Goal: Information Seeking & Learning: Learn about a topic

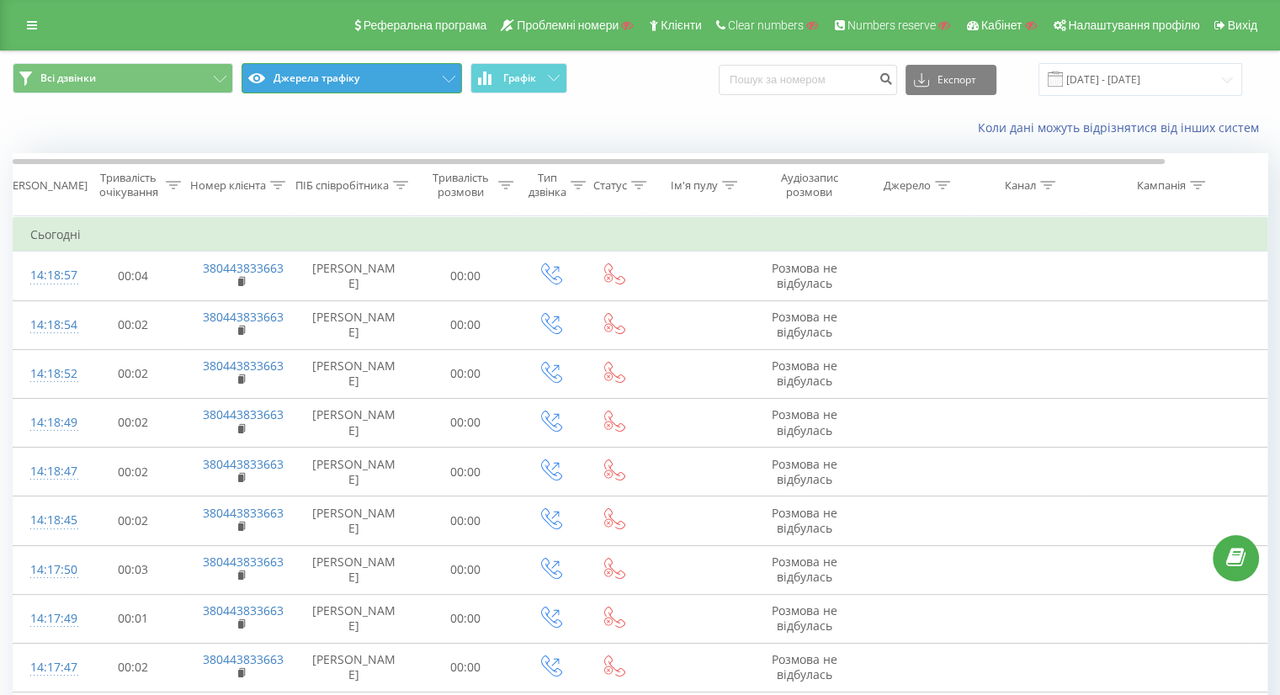
click at [362, 78] on button "Джерела трафіку" at bounding box center [352, 78] width 221 height 30
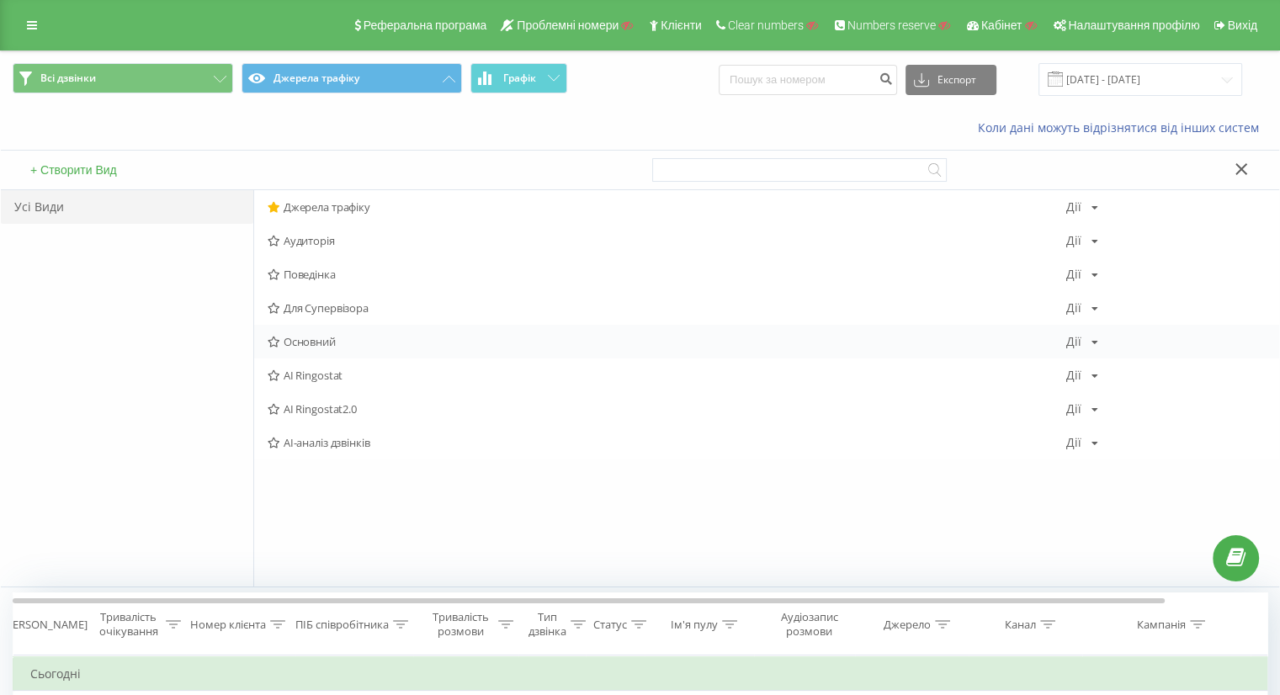
click at [340, 345] on span "Основний" at bounding box center [667, 342] width 799 height 12
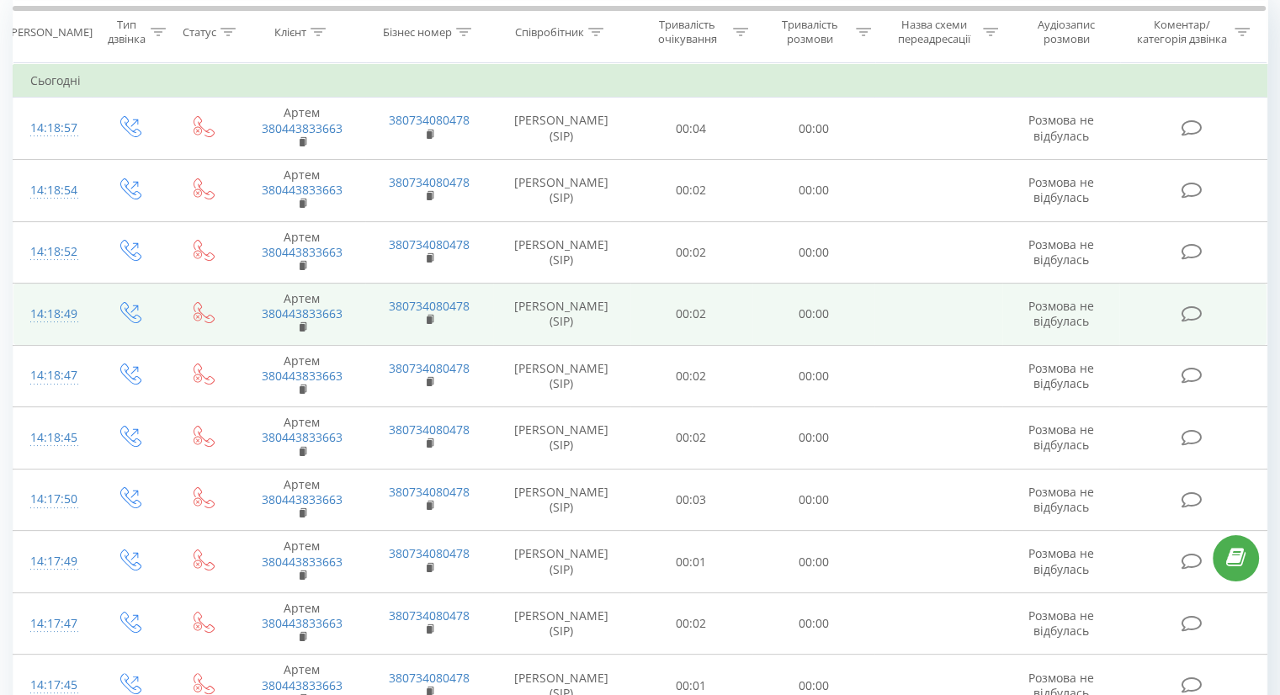
scroll to position [155, 0]
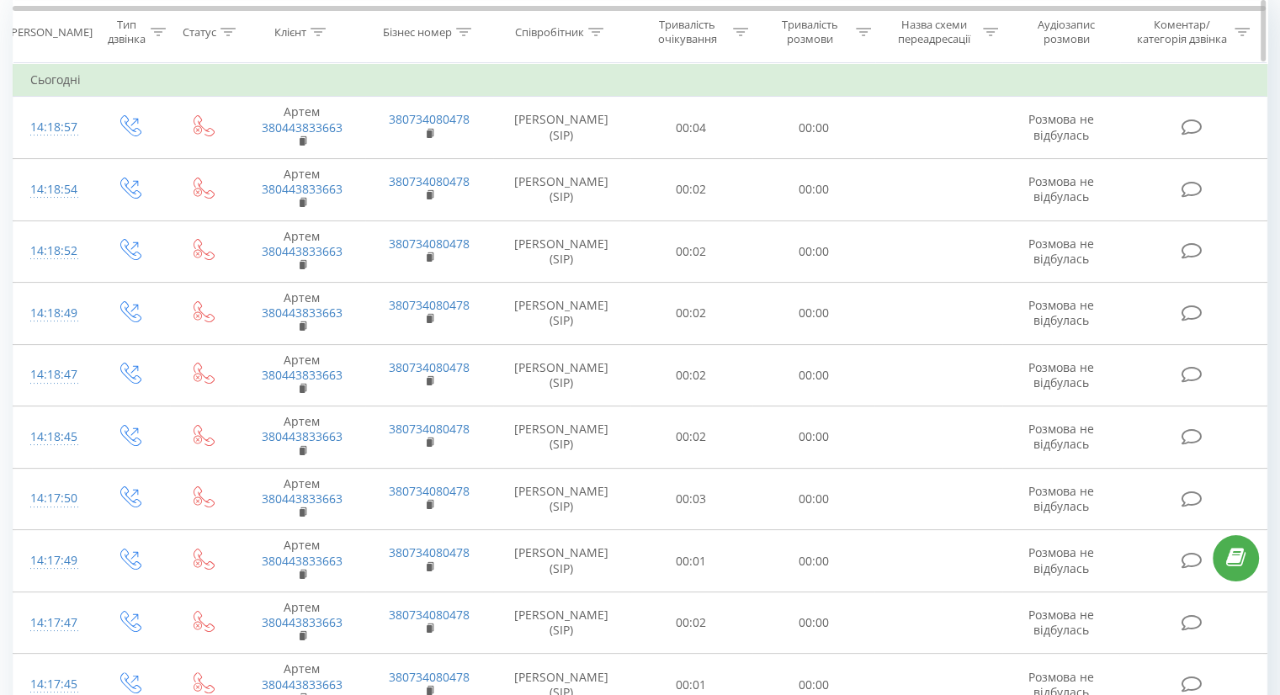
click at [322, 33] on icon at bounding box center [318, 31] width 15 height 8
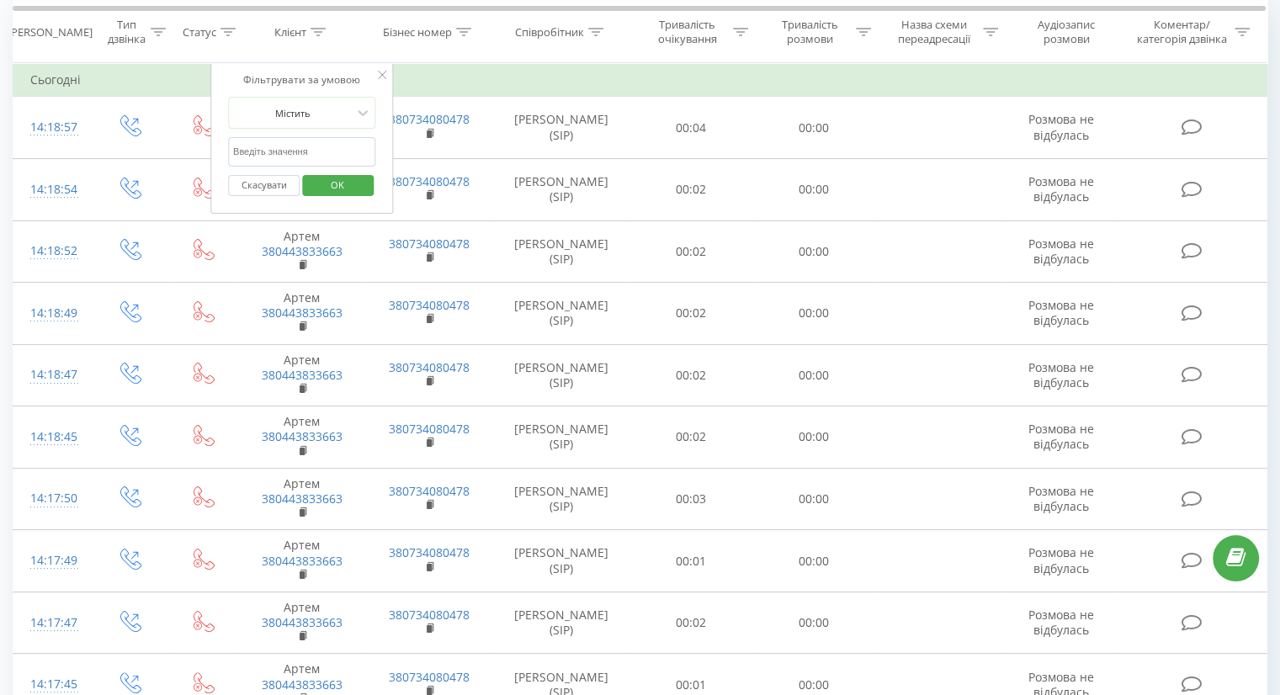
click at [263, 184] on button "Скасувати" at bounding box center [264, 185] width 72 height 21
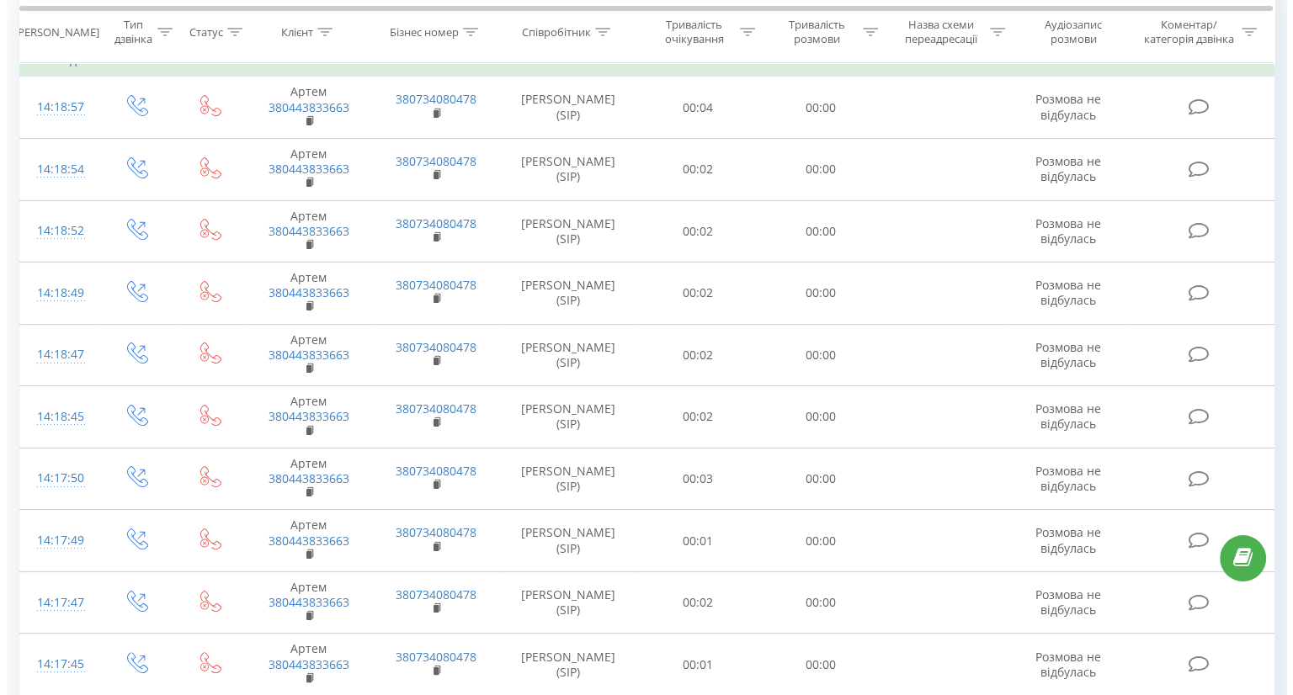
scroll to position [0, 0]
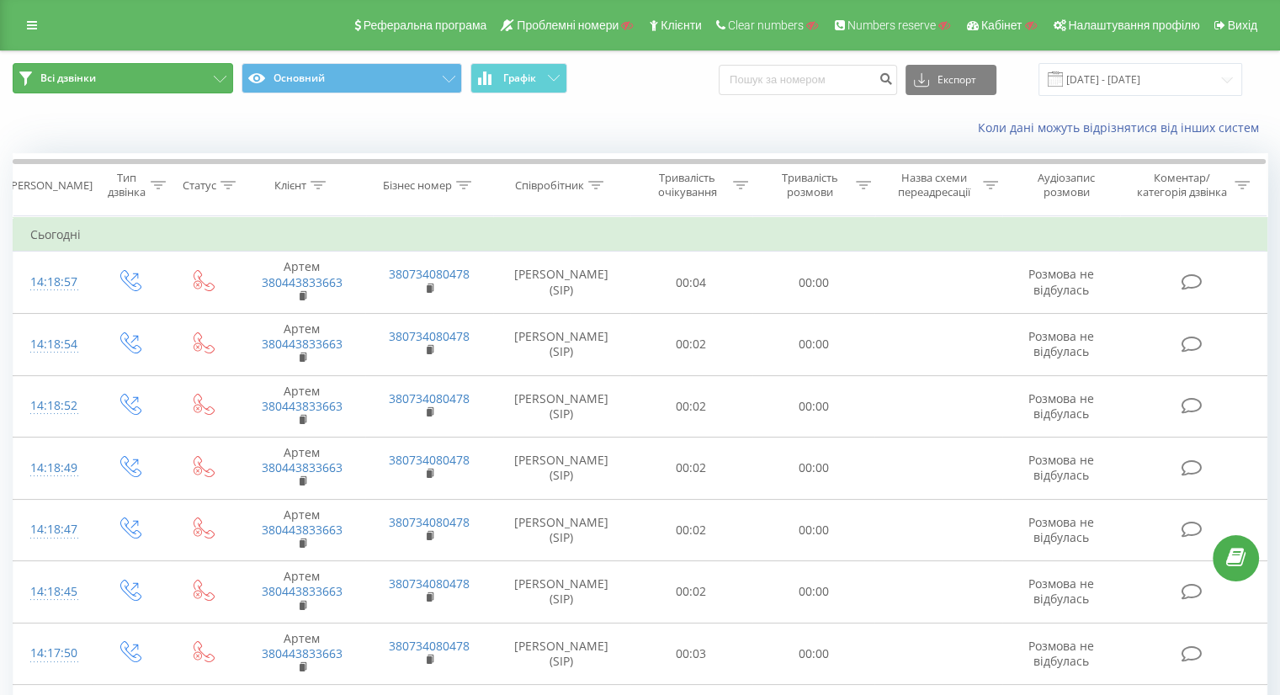
click at [109, 86] on button "Всі дзвінки" at bounding box center [123, 78] width 221 height 30
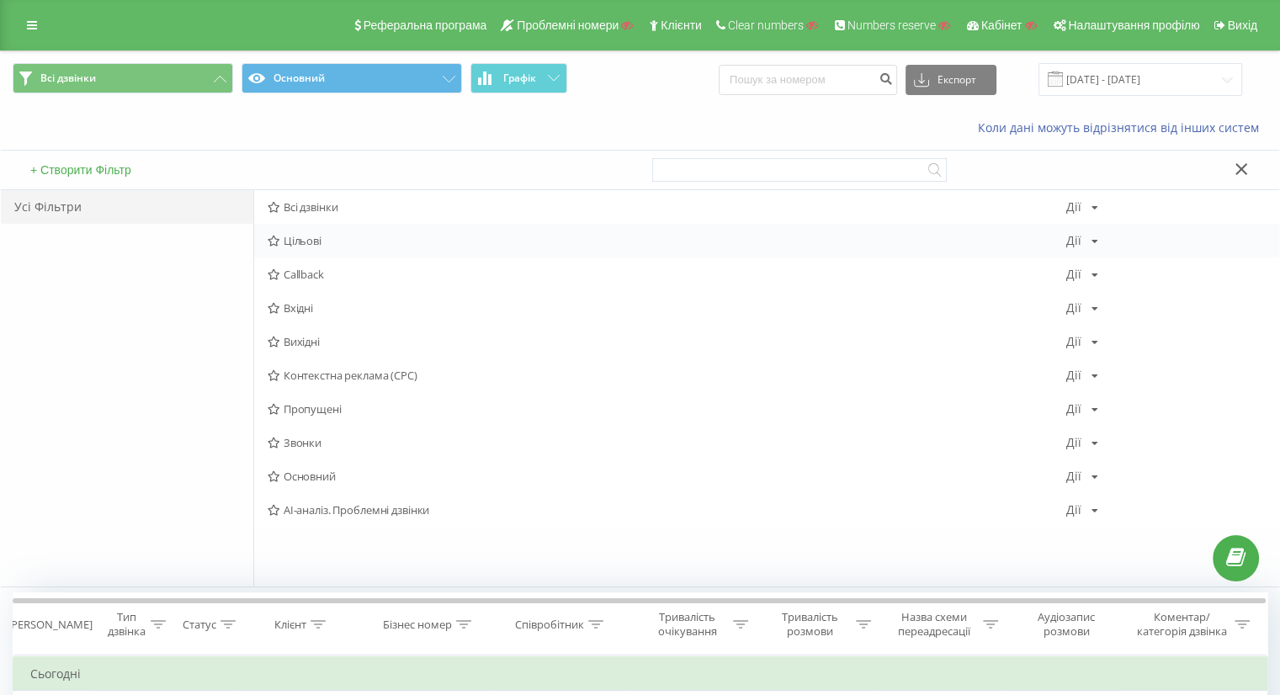
click at [316, 245] on span "Цільові" at bounding box center [667, 241] width 799 height 12
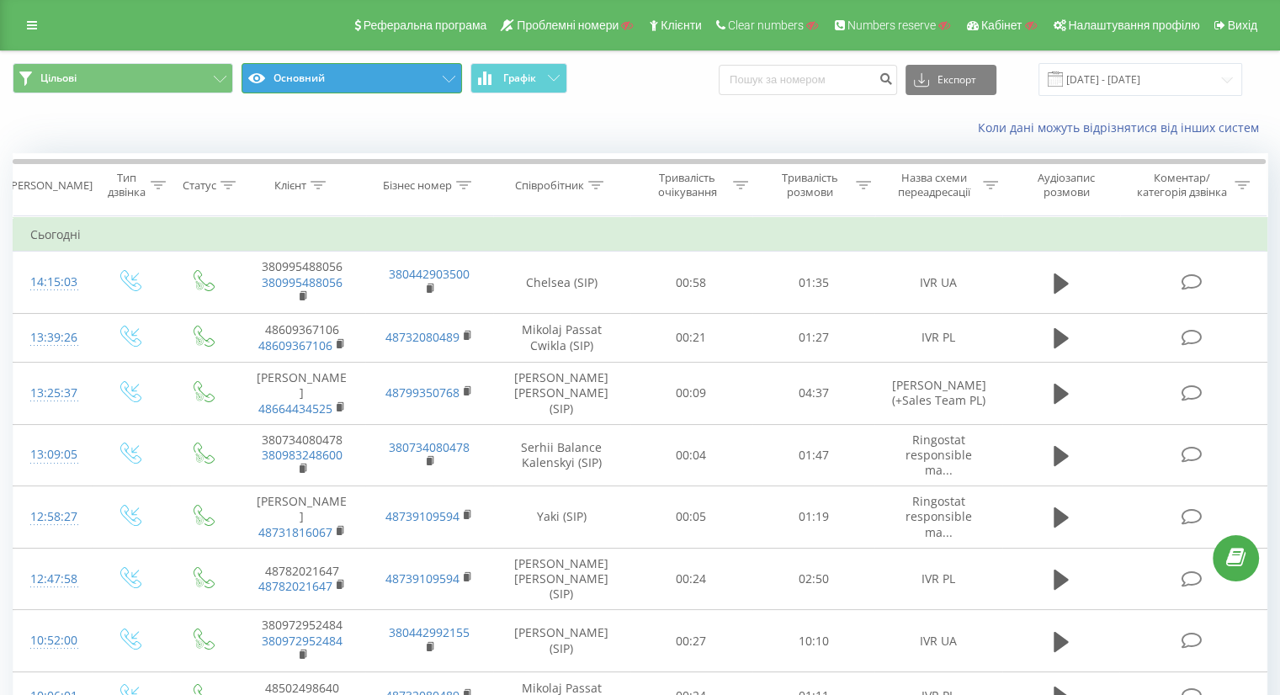
click at [337, 75] on button "Основний" at bounding box center [352, 78] width 221 height 30
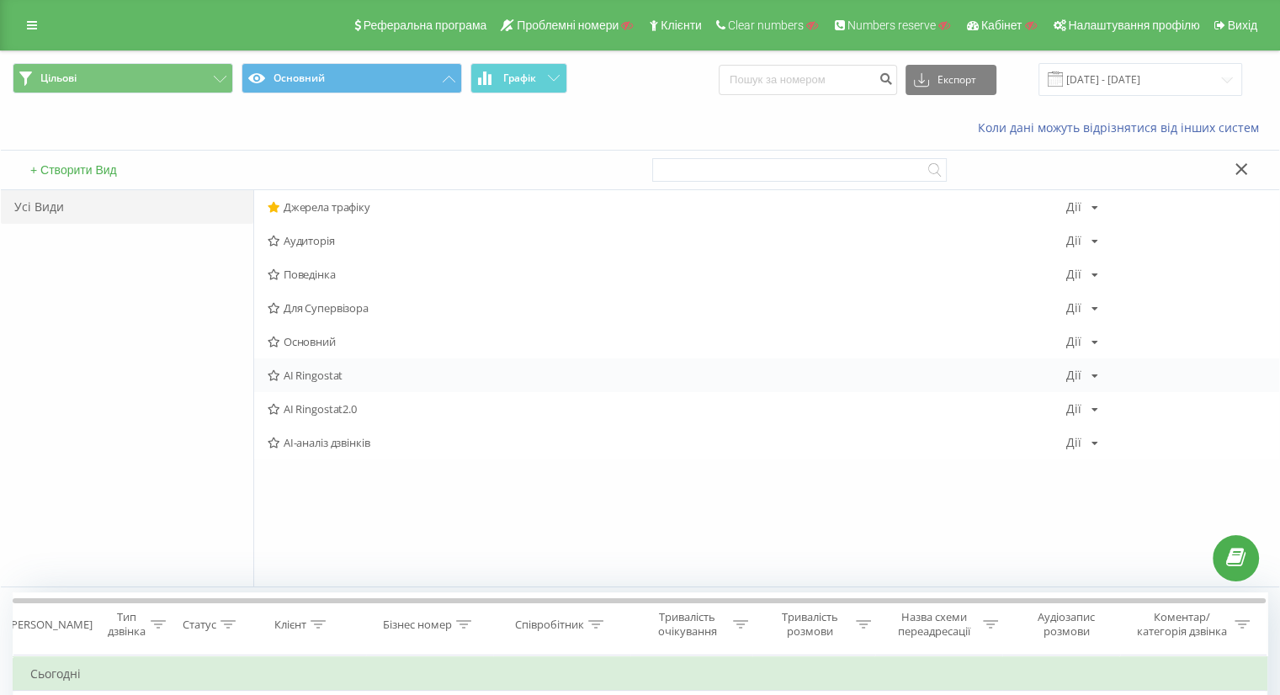
click at [340, 371] on span "AI Ringostat" at bounding box center [667, 375] width 799 height 12
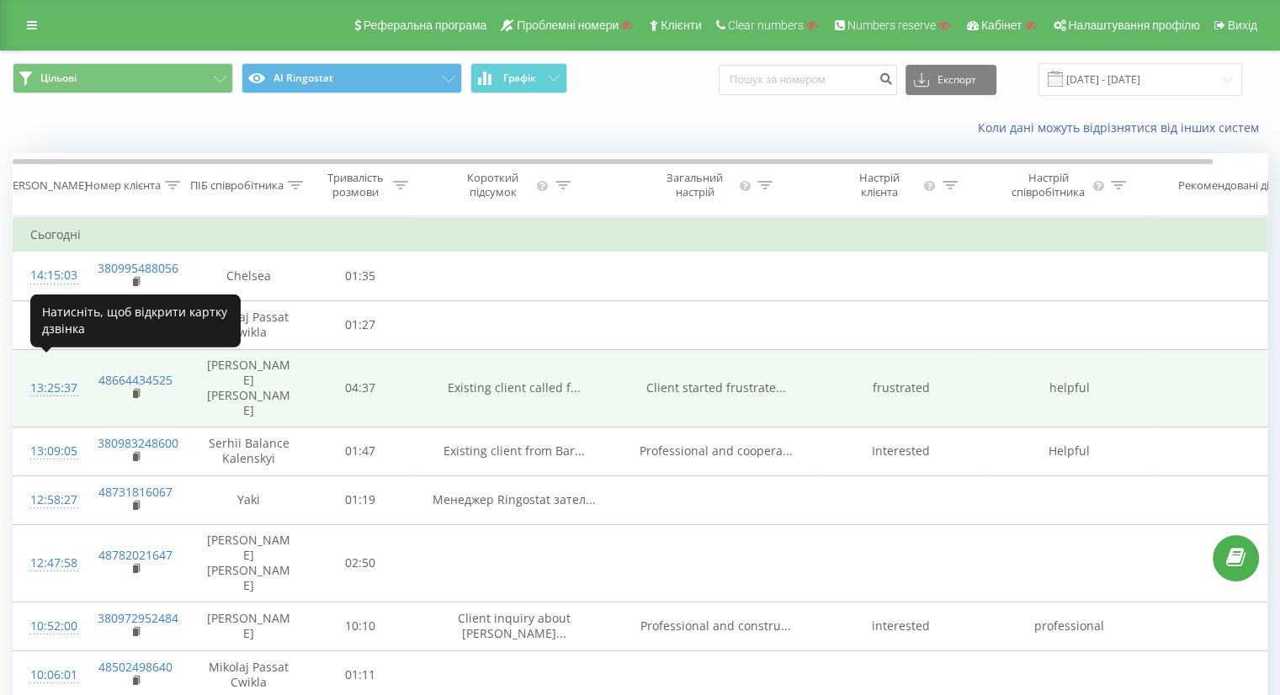
click at [60, 372] on div "13:25:37" at bounding box center [47, 388] width 34 height 33
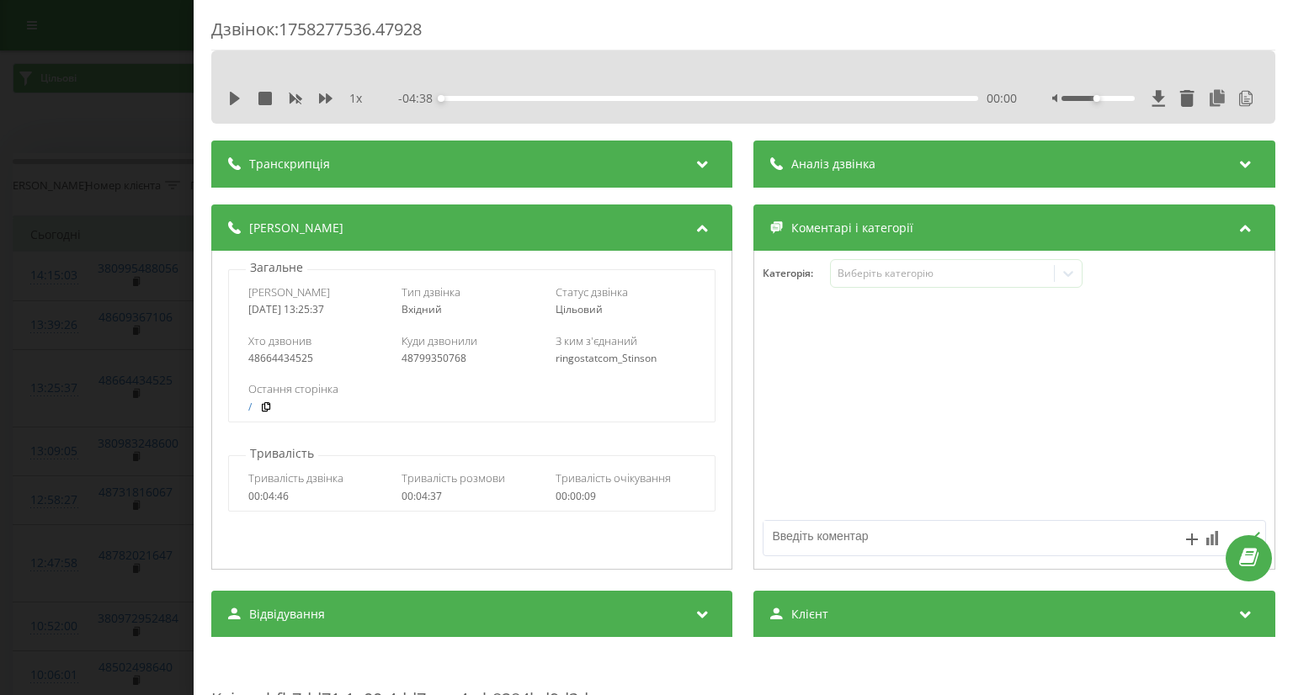
click at [380, 164] on div "Транскрипція" at bounding box center [471, 164] width 521 height 47
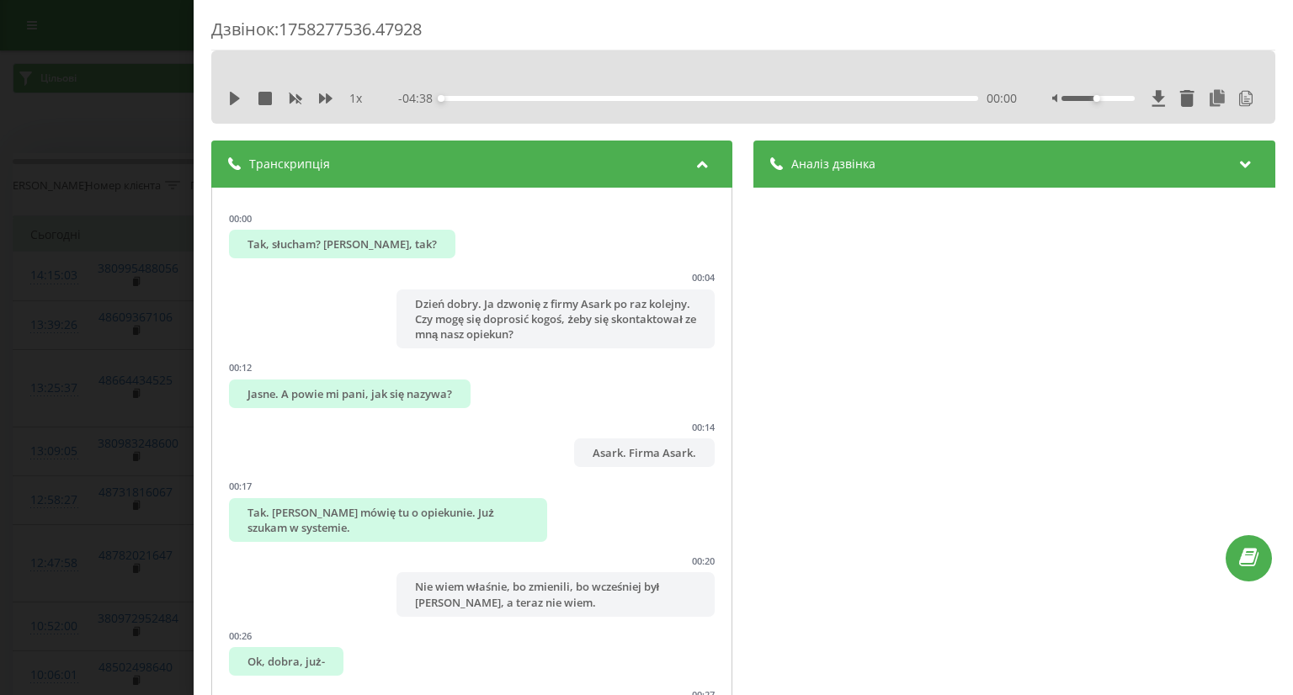
click at [863, 151] on div "Аналіз дзвінка" at bounding box center [1014, 164] width 521 height 47
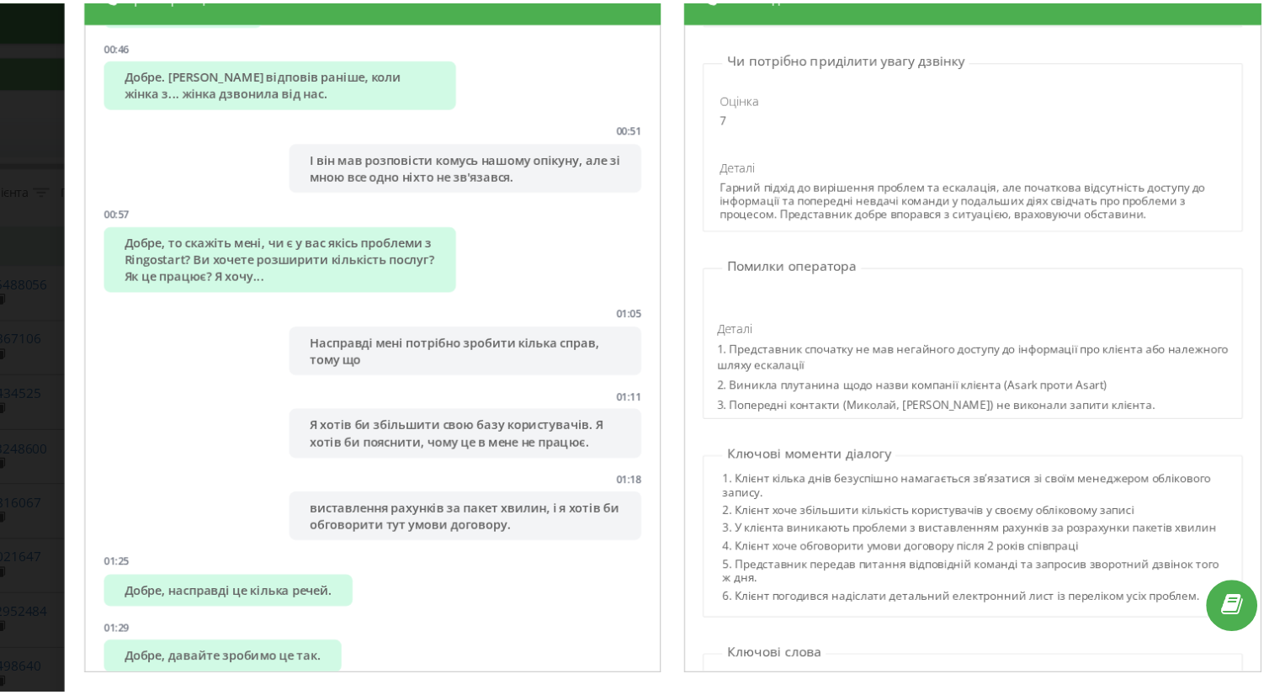
scroll to position [874, 0]
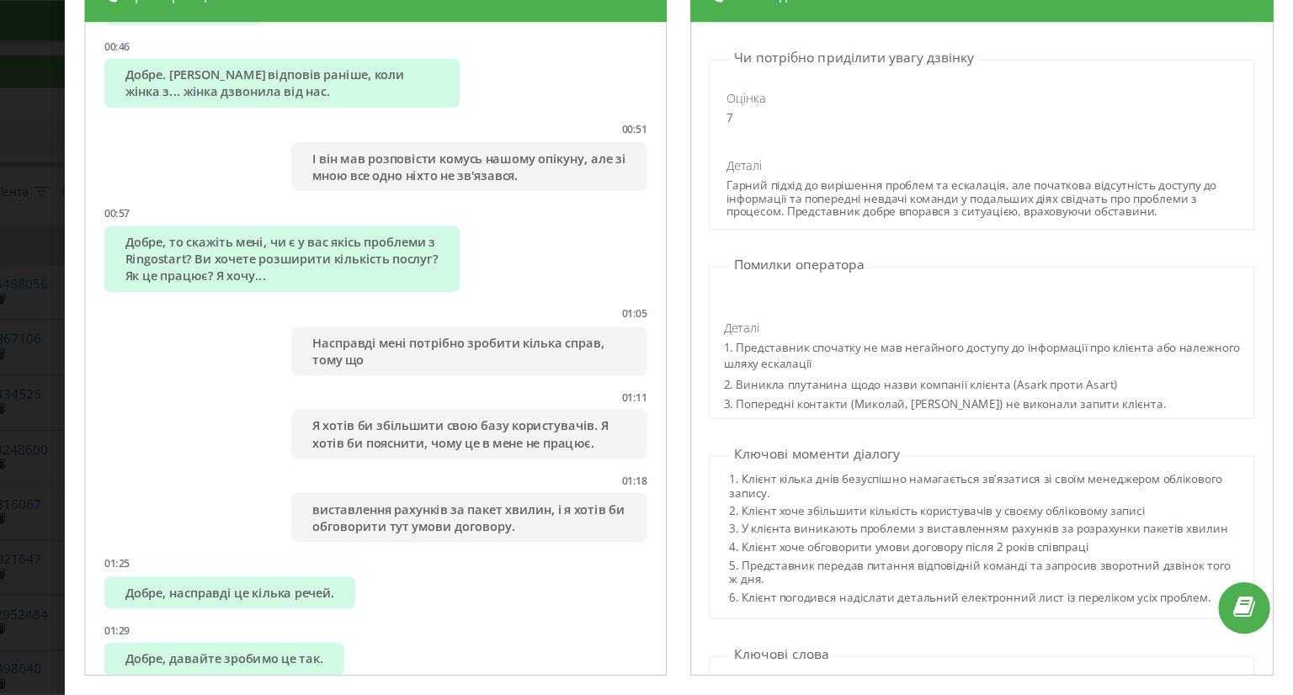
click at [146, 173] on div "Дзвінок : 1758277536.47928 1 х - 04:38 00:00 00:00 Транскрипція 00:00 Так, я сл…" at bounding box center [646, 347] width 1293 height 695
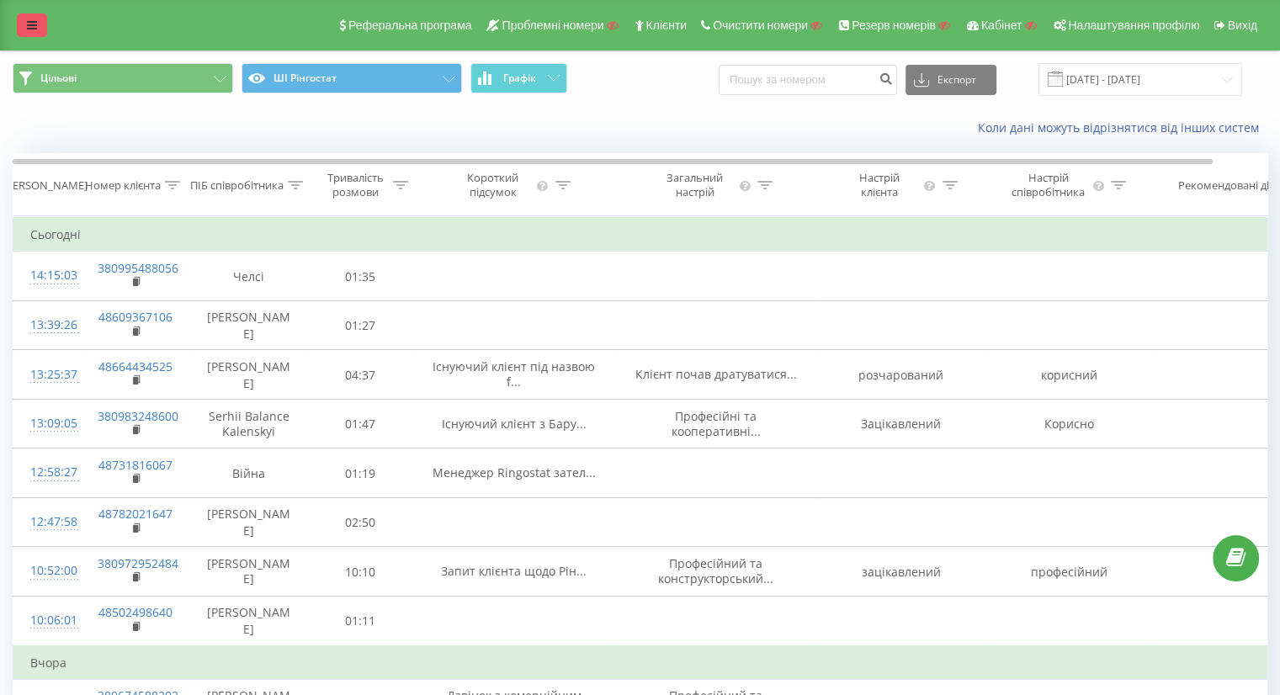
click at [40, 19] on link at bounding box center [32, 25] width 30 height 24
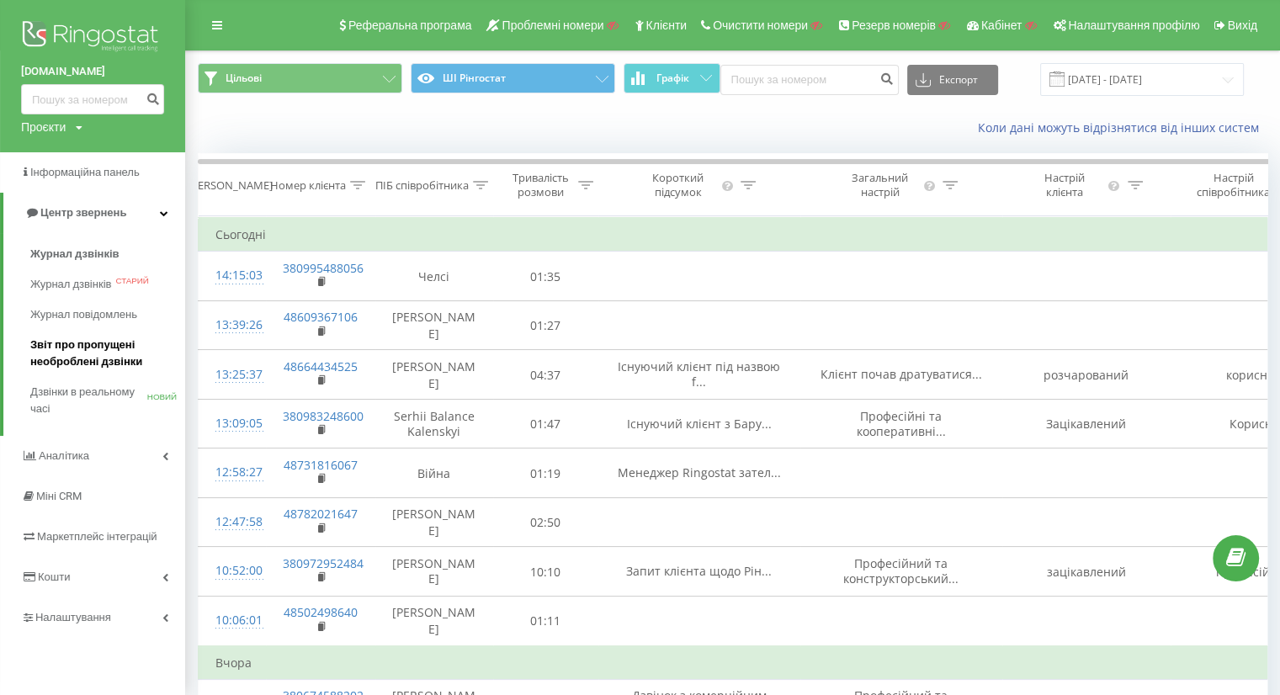
click at [100, 360] on span "Звіт про пропущені необроблені дзвінки" at bounding box center [103, 354] width 146 height 34
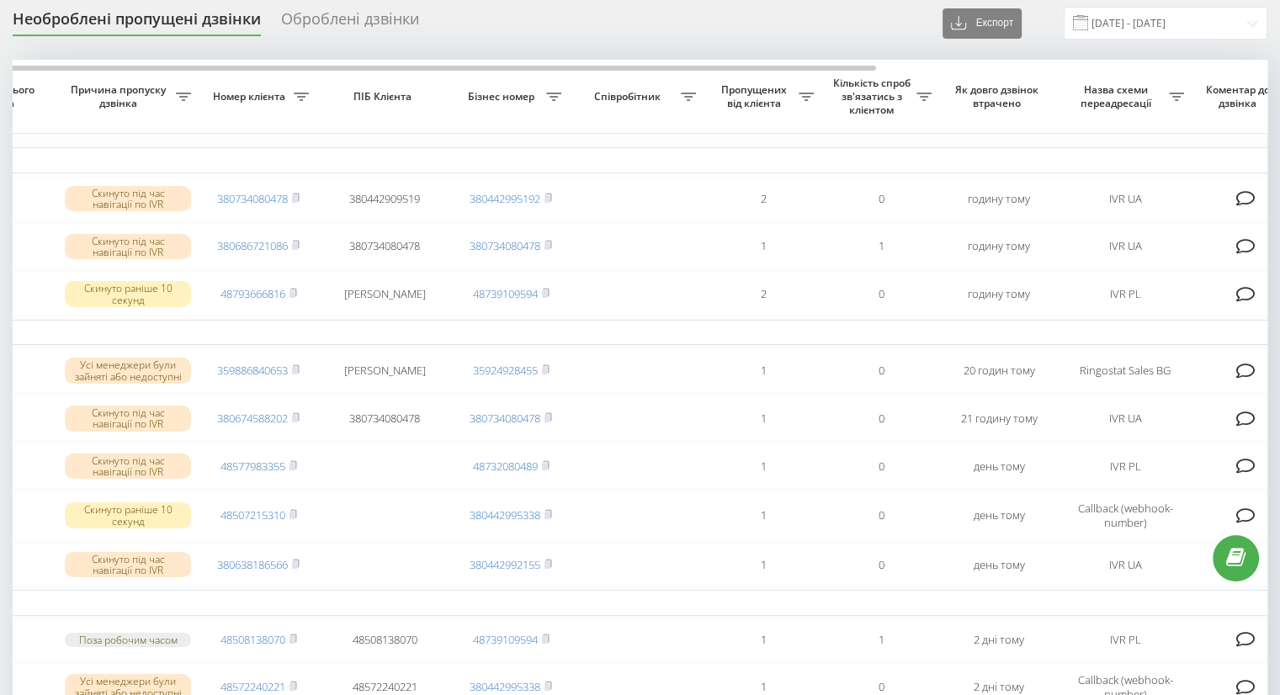
scroll to position [61, 0]
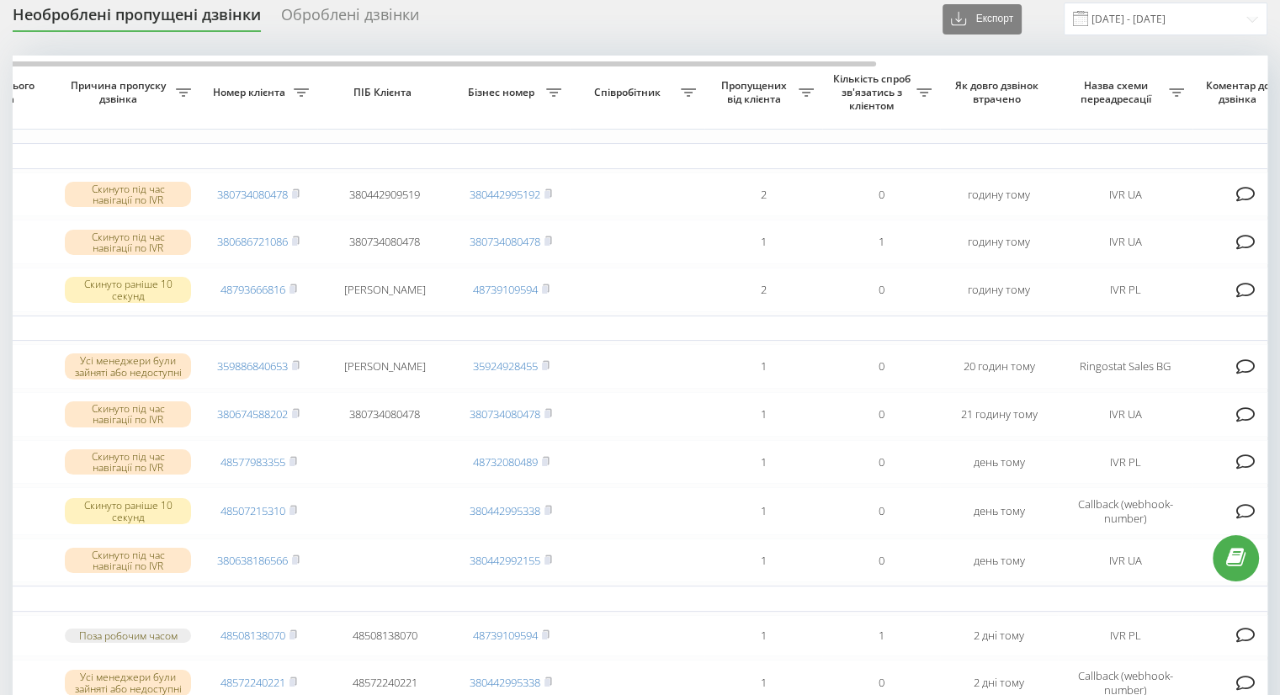
click at [377, 15] on div "Оброблені дзвінки" at bounding box center [350, 19] width 138 height 26
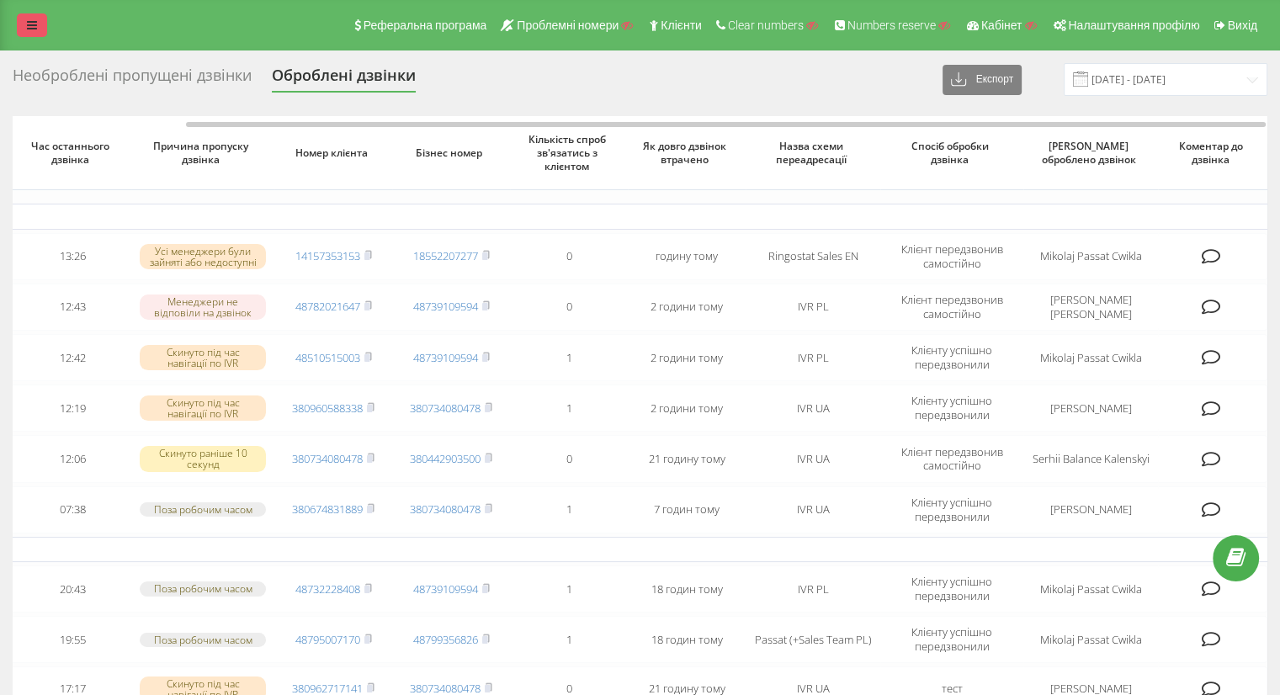
click at [26, 20] on link at bounding box center [32, 25] width 30 height 24
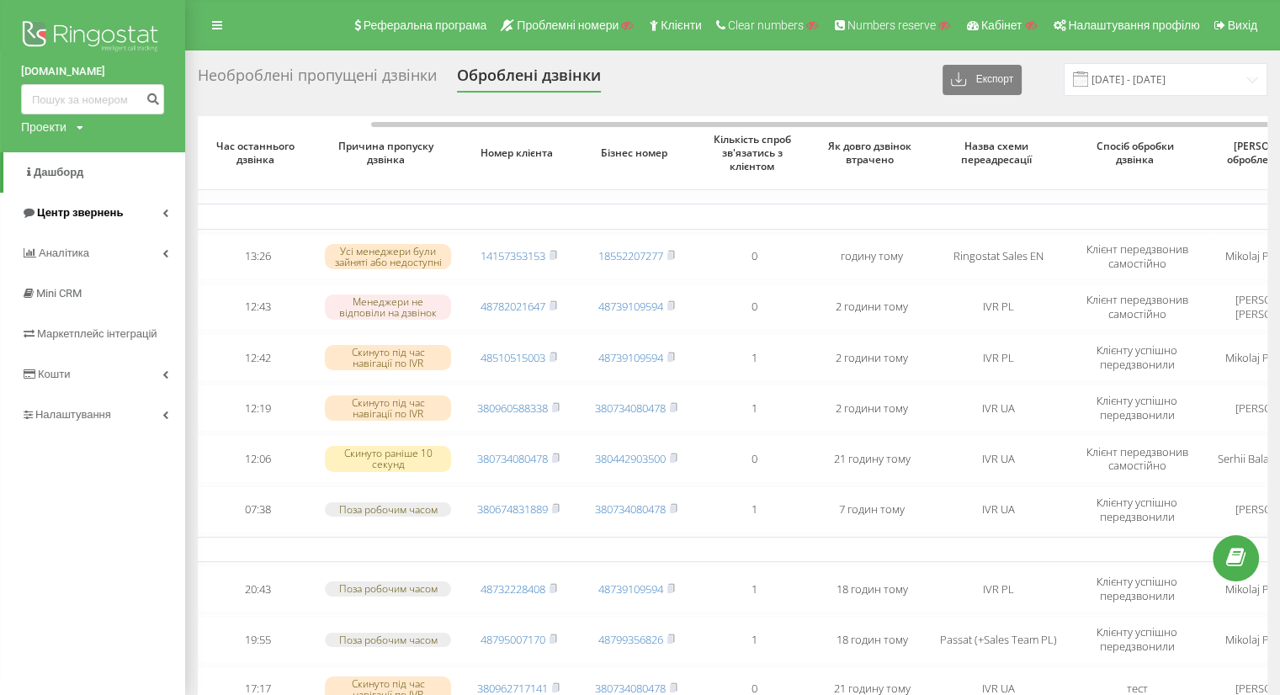
click at [72, 212] on span "Центр звернень" at bounding box center [80, 212] width 86 height 13
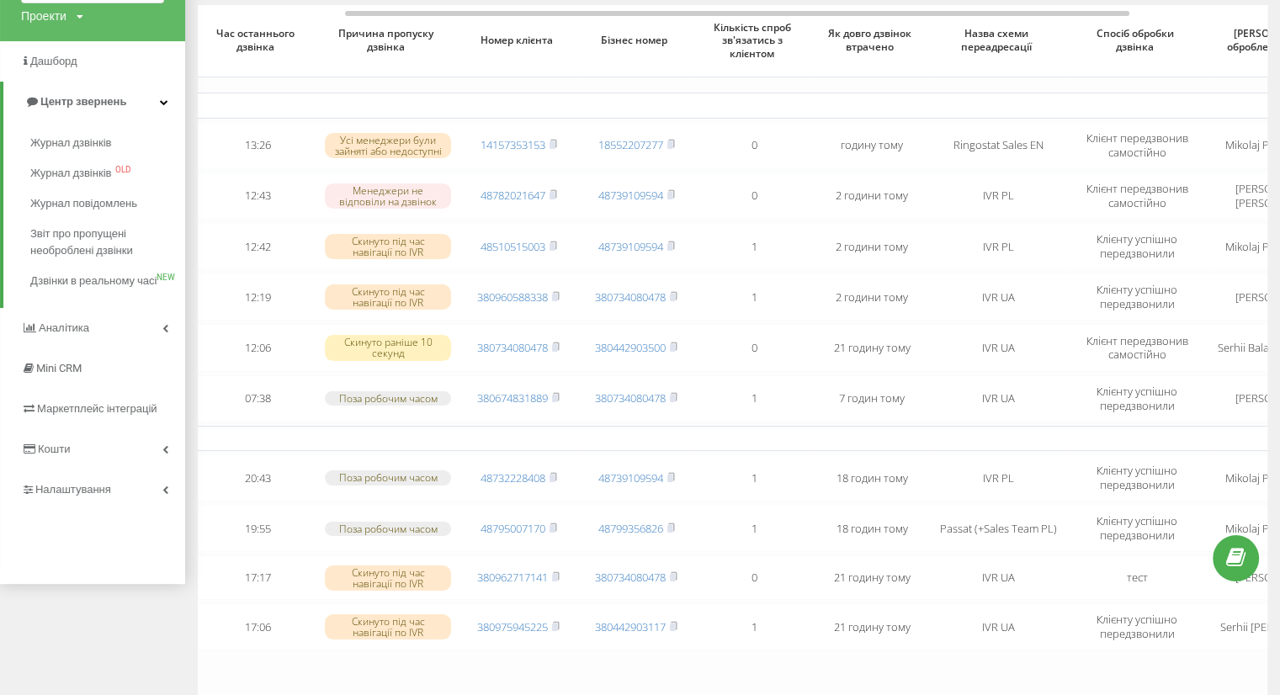
scroll to position [104, 0]
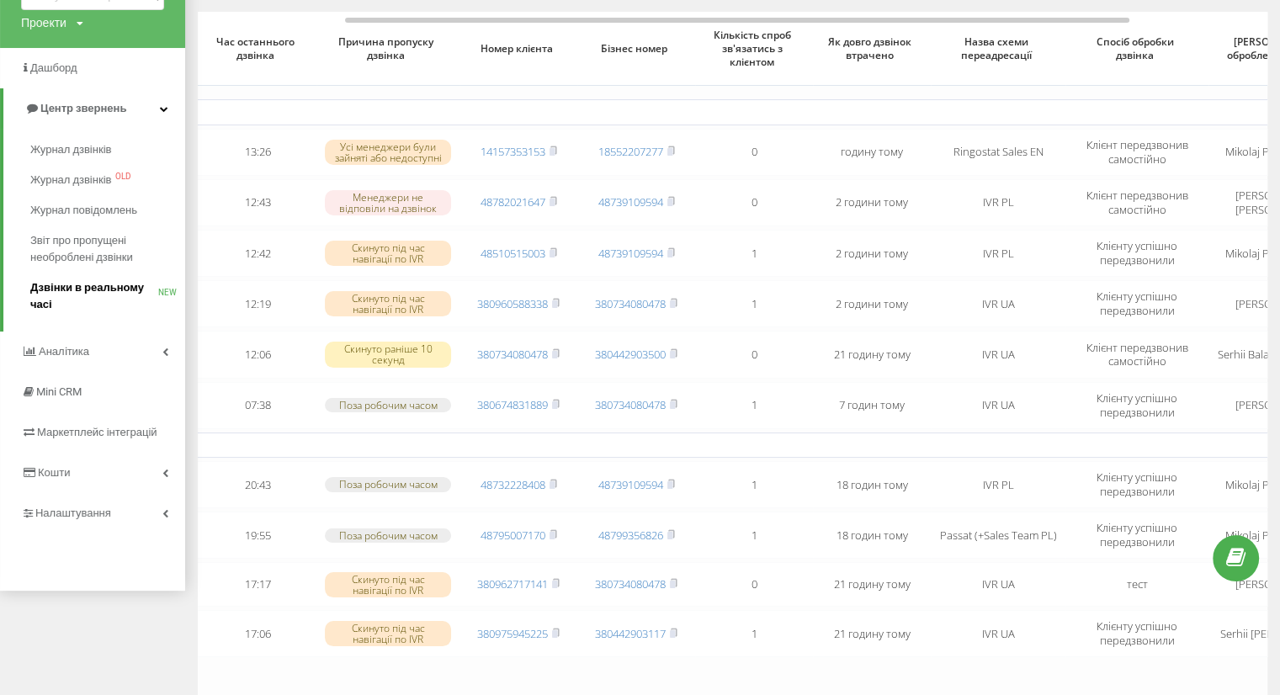
click at [71, 287] on span "Дзвінки в реальному часі" at bounding box center [94, 296] width 128 height 34
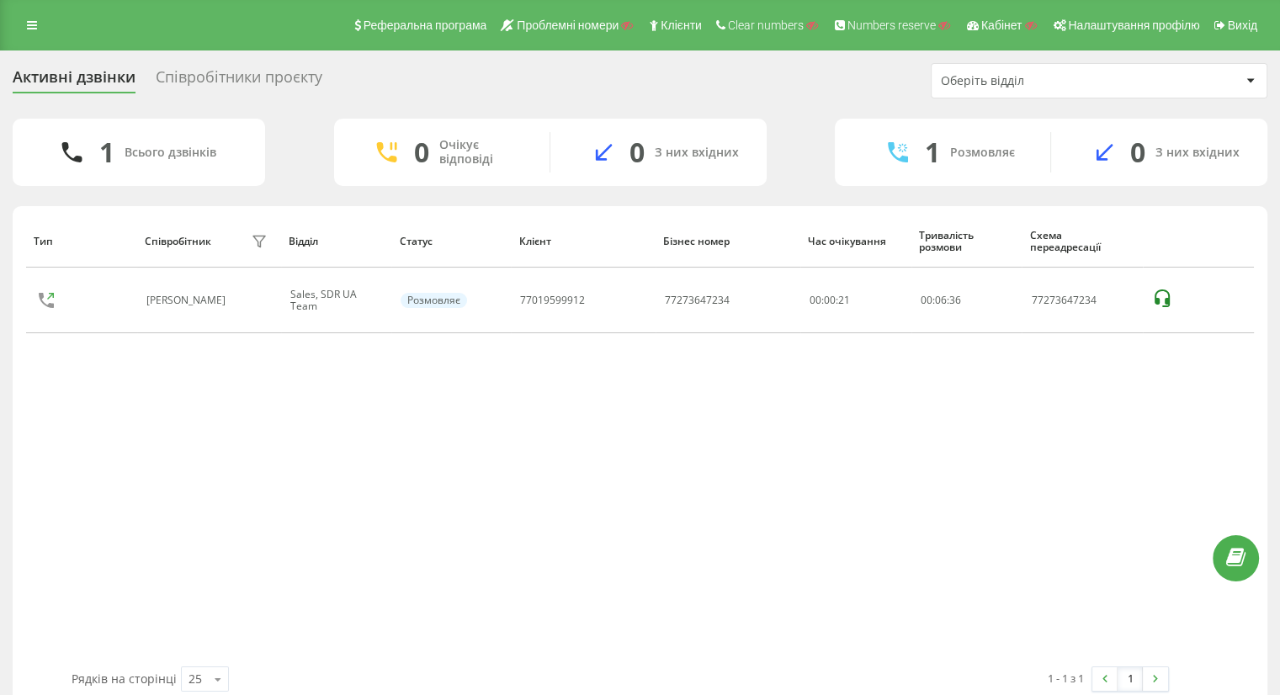
click at [252, 72] on div "Співробітники проєкту" at bounding box center [239, 81] width 167 height 26
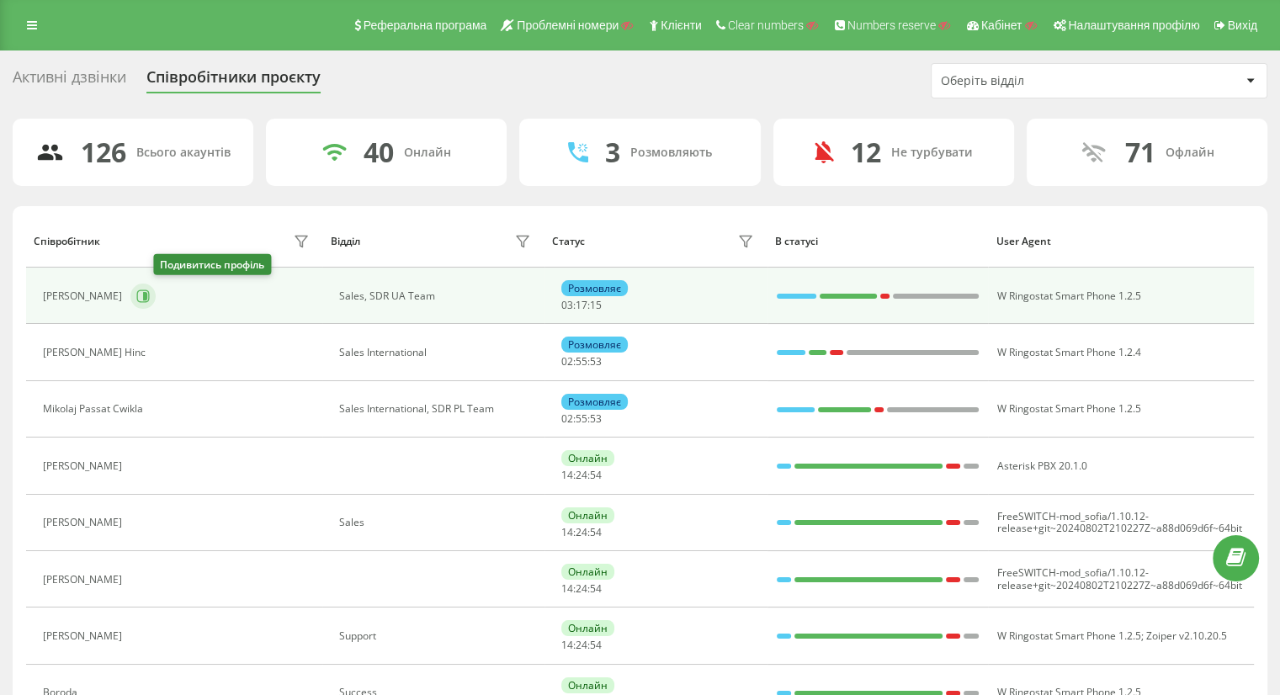
click at [150, 300] on icon at bounding box center [142, 296] width 13 height 13
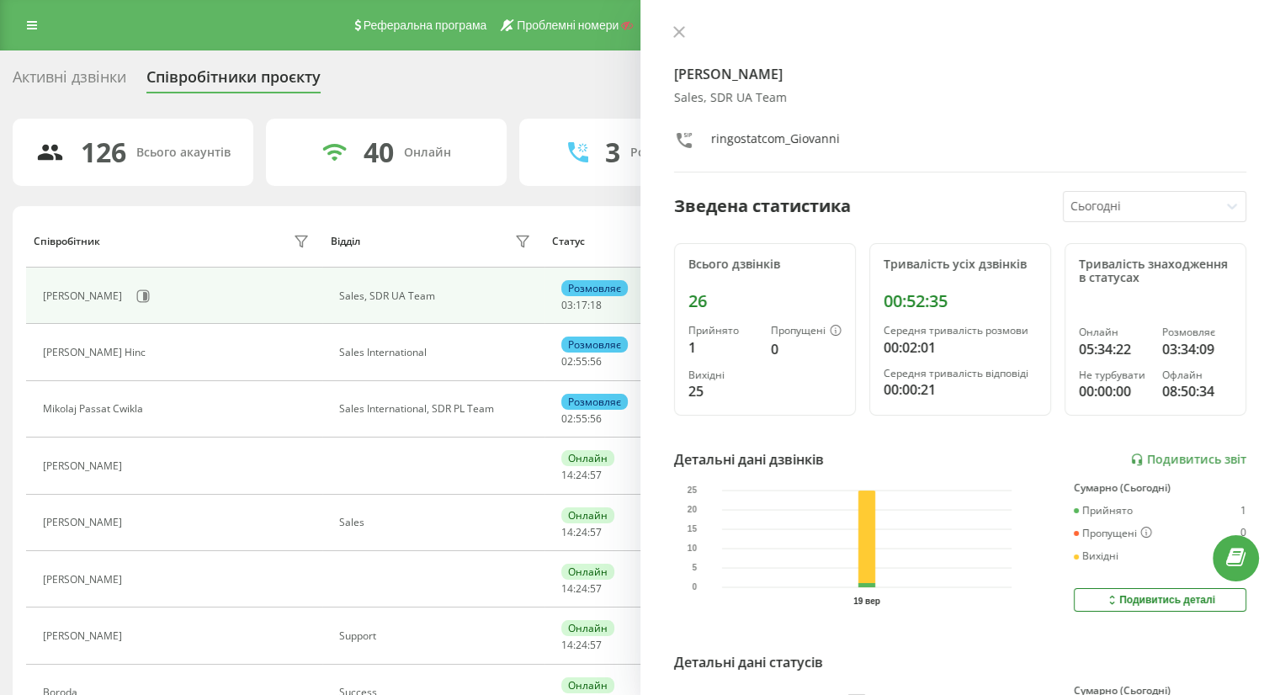
scroll to position [45, 0]
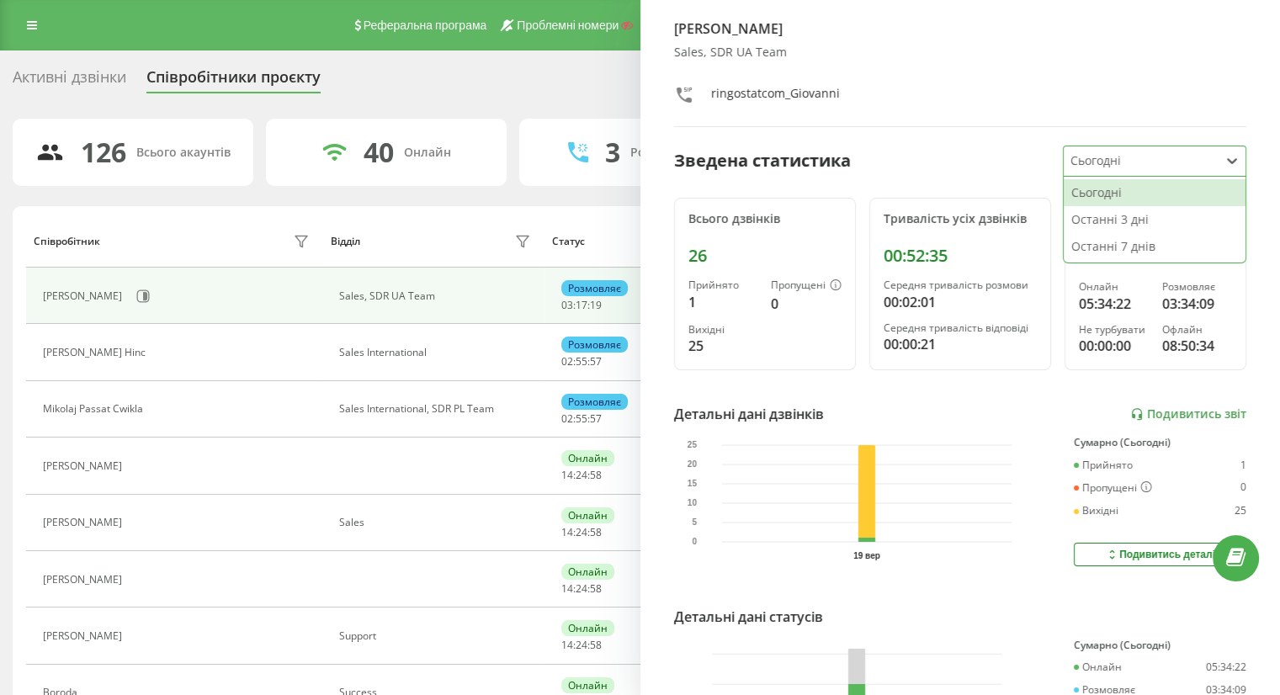
click at [1077, 169] on div "Сьогодні" at bounding box center [1141, 160] width 155 height 29
click at [1109, 244] on div "Останні 7 днів" at bounding box center [1155, 246] width 182 height 27
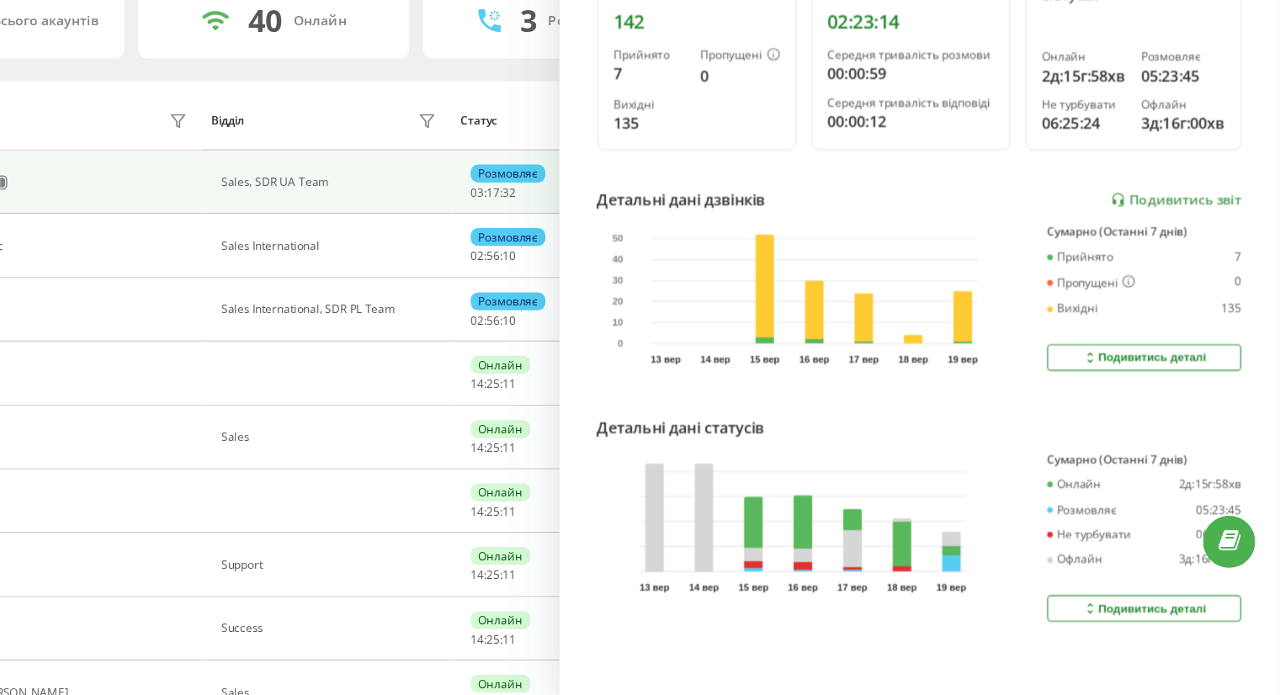
scroll to position [62, 0]
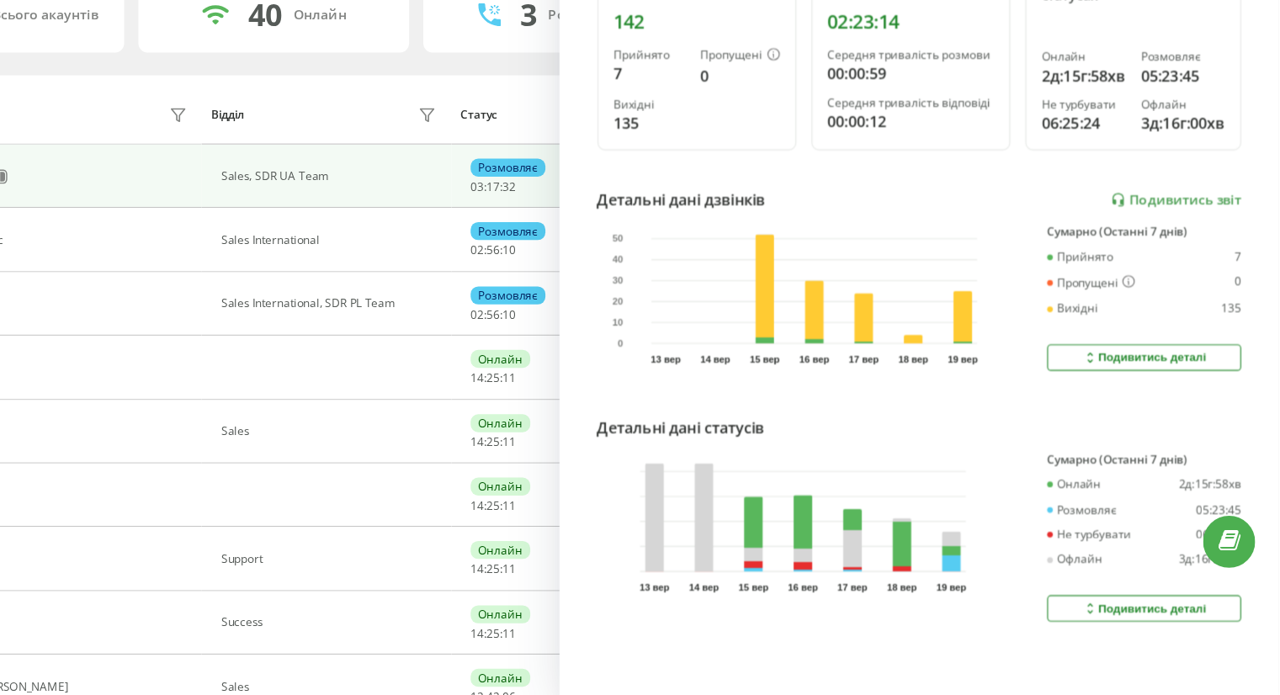
click at [1119, 388] on div "Подивитись деталі" at bounding box center [1160, 394] width 110 height 13
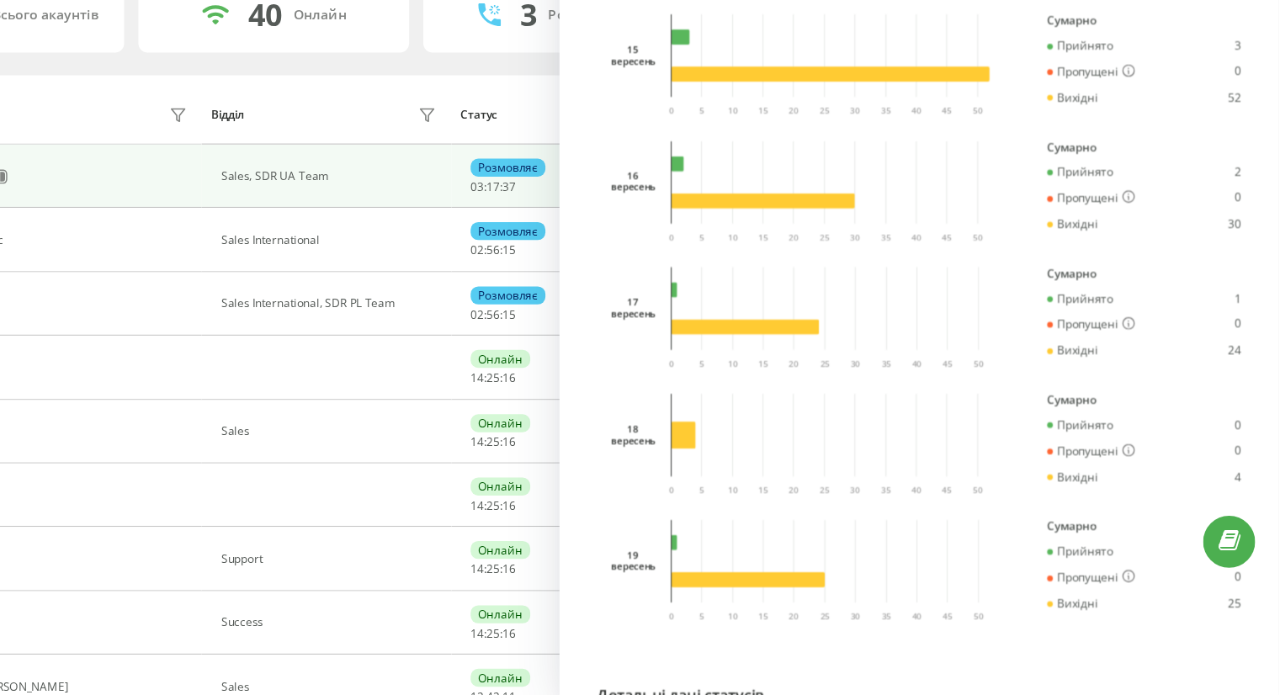
scroll to position [1066, 0]
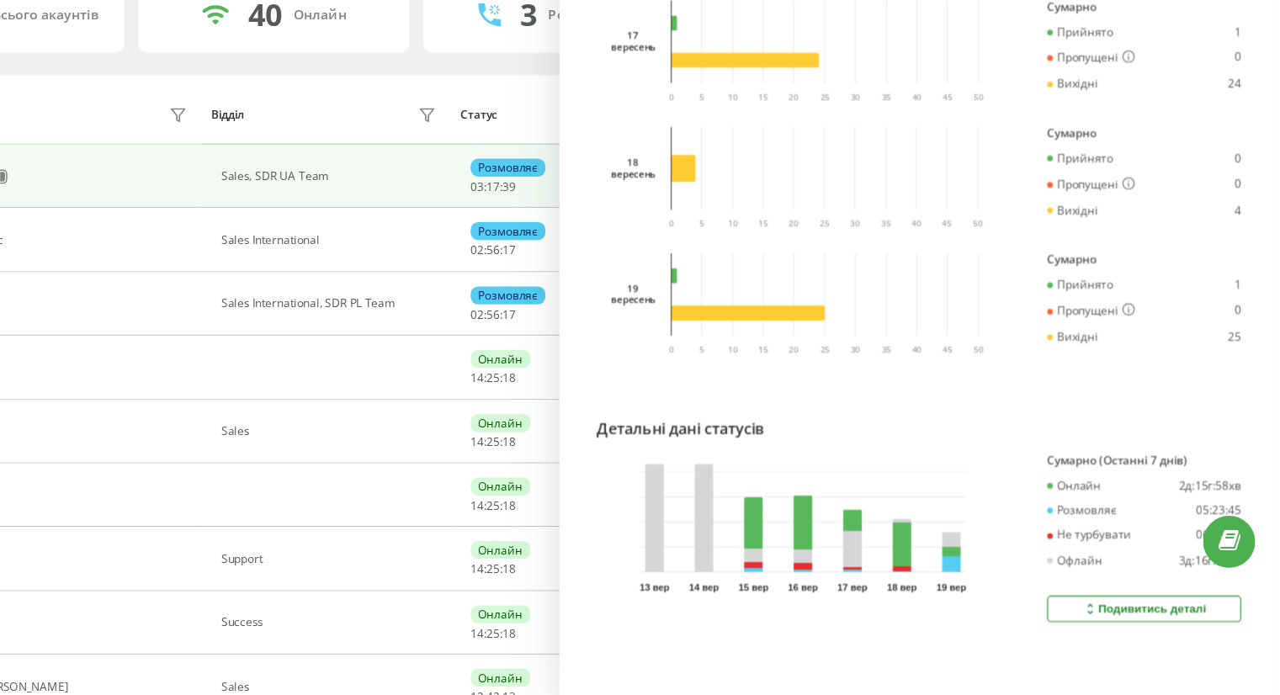
click at [1119, 614] on button "Подивитись деталі" at bounding box center [1160, 618] width 173 height 24
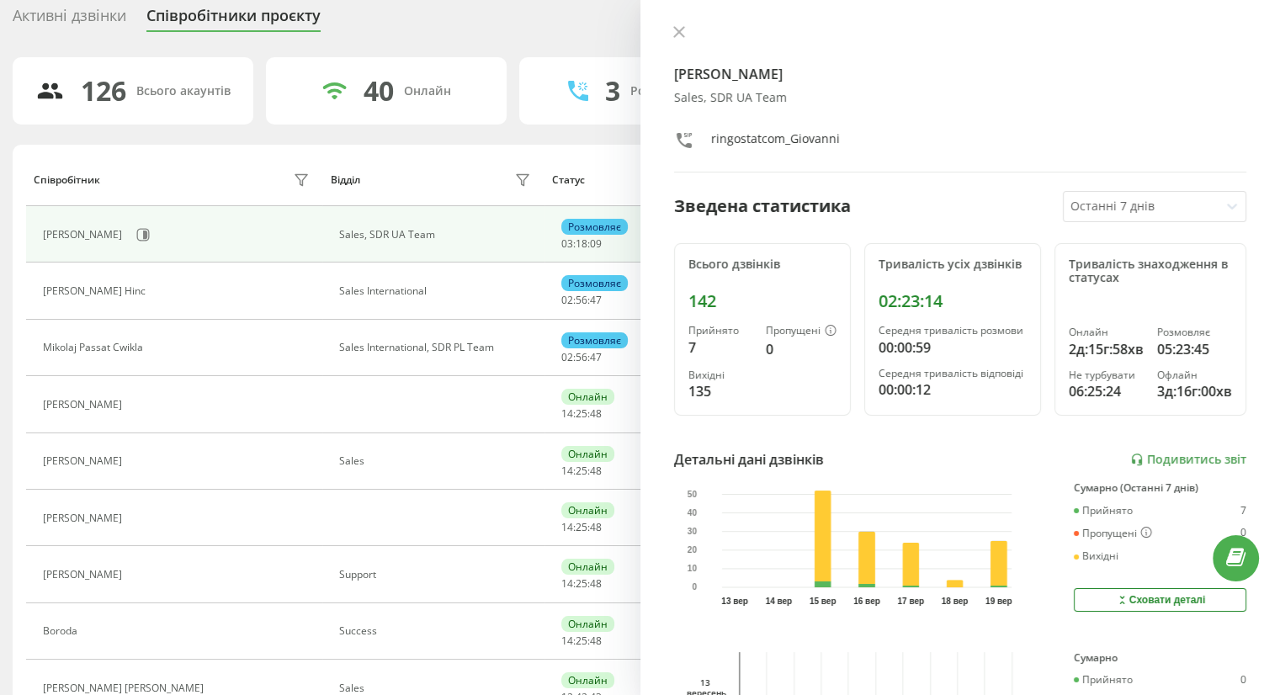
scroll to position [0, 0]
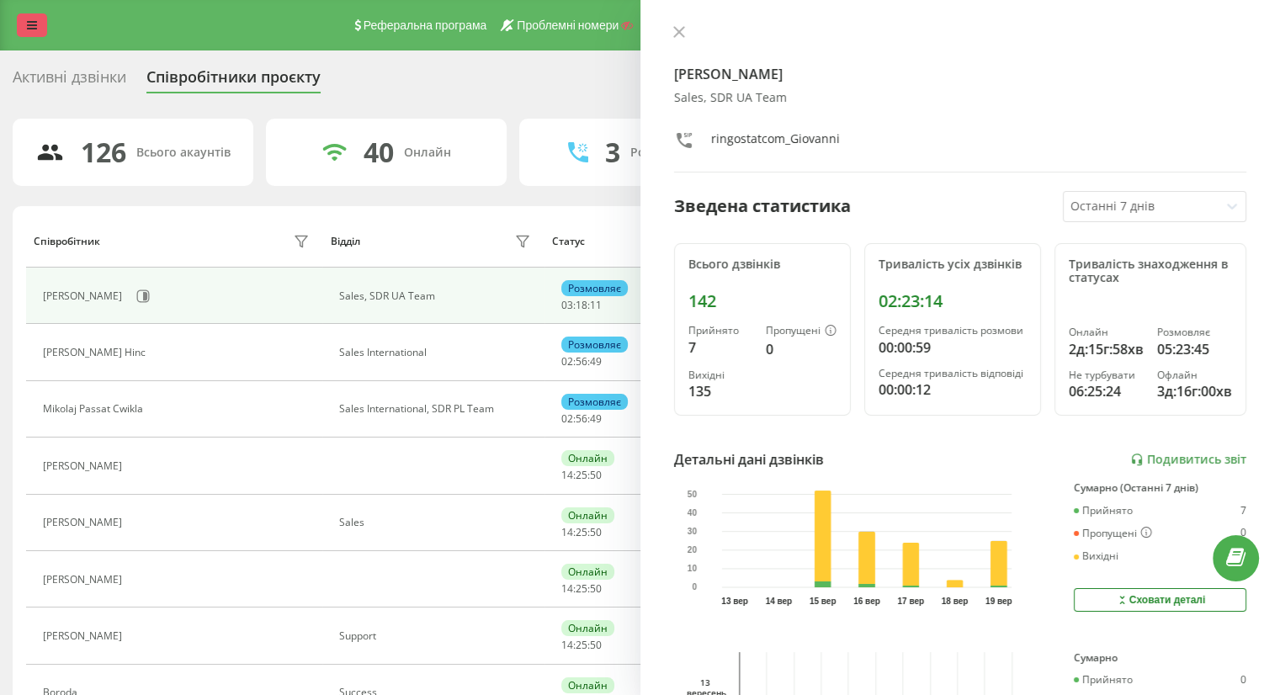
click at [40, 29] on link at bounding box center [32, 25] width 30 height 24
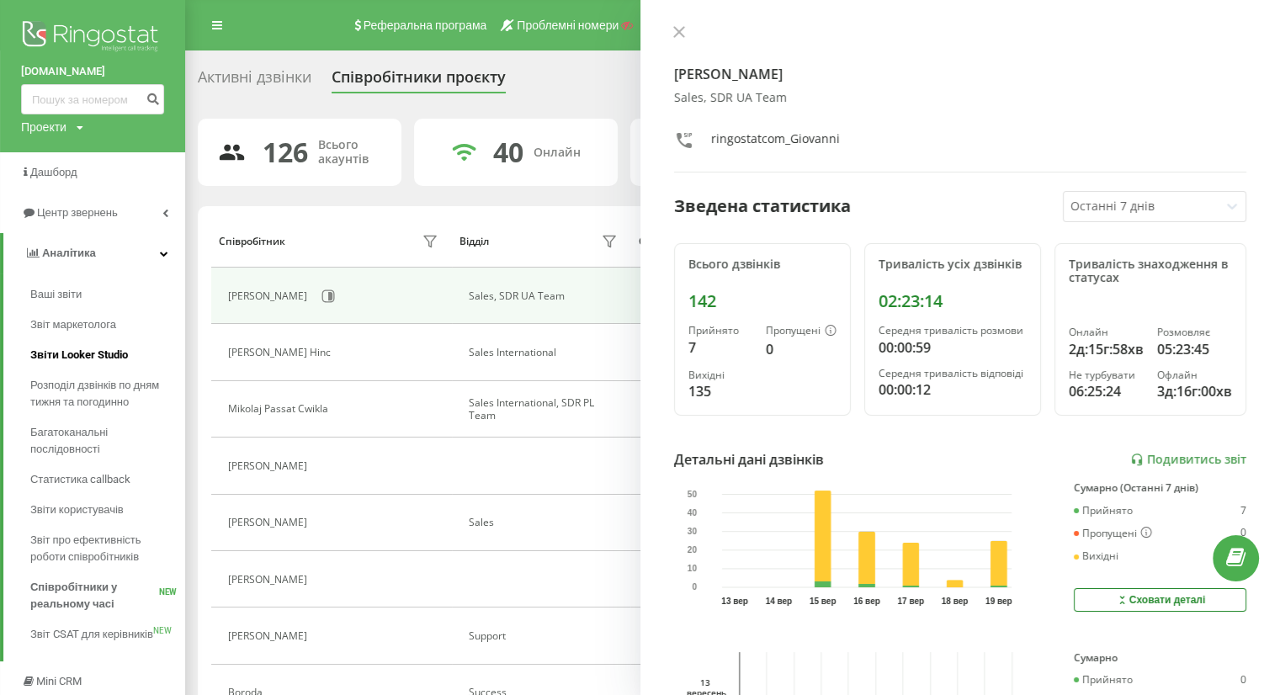
click at [78, 345] on link "Звіти Looker Studio" at bounding box center [107, 355] width 155 height 30
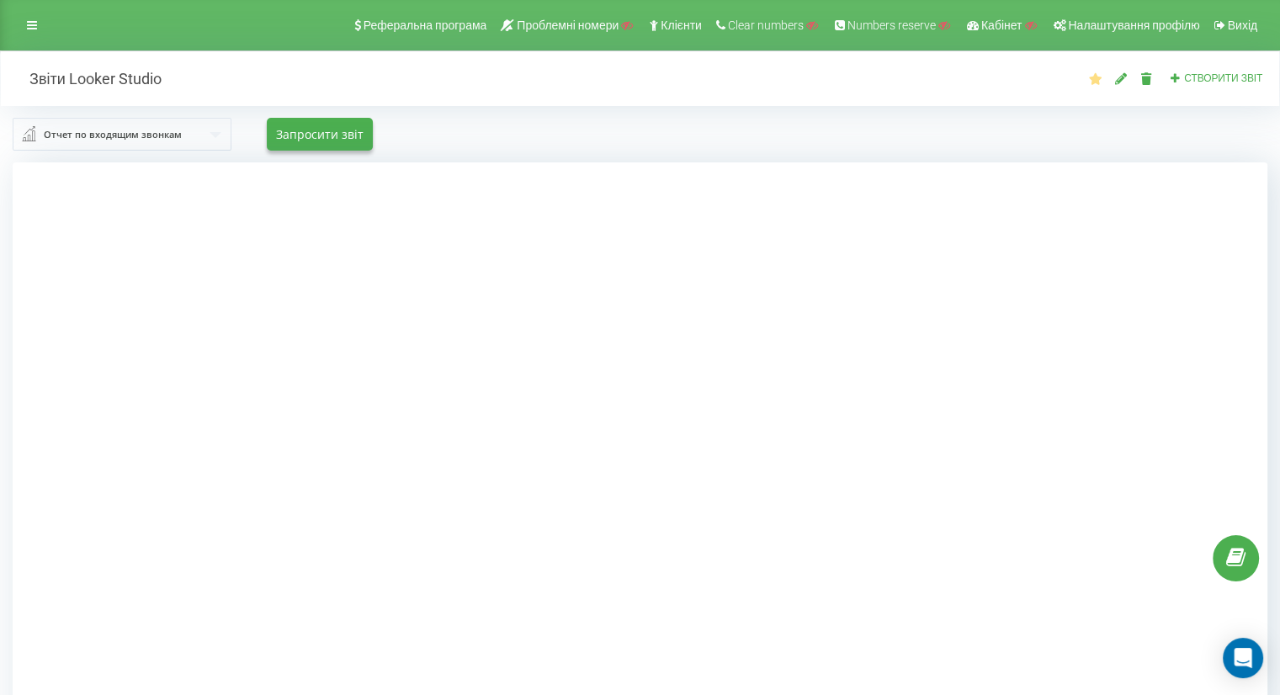
click at [134, 132] on div "Отчет по входящим звонкам" at bounding box center [113, 134] width 138 height 19
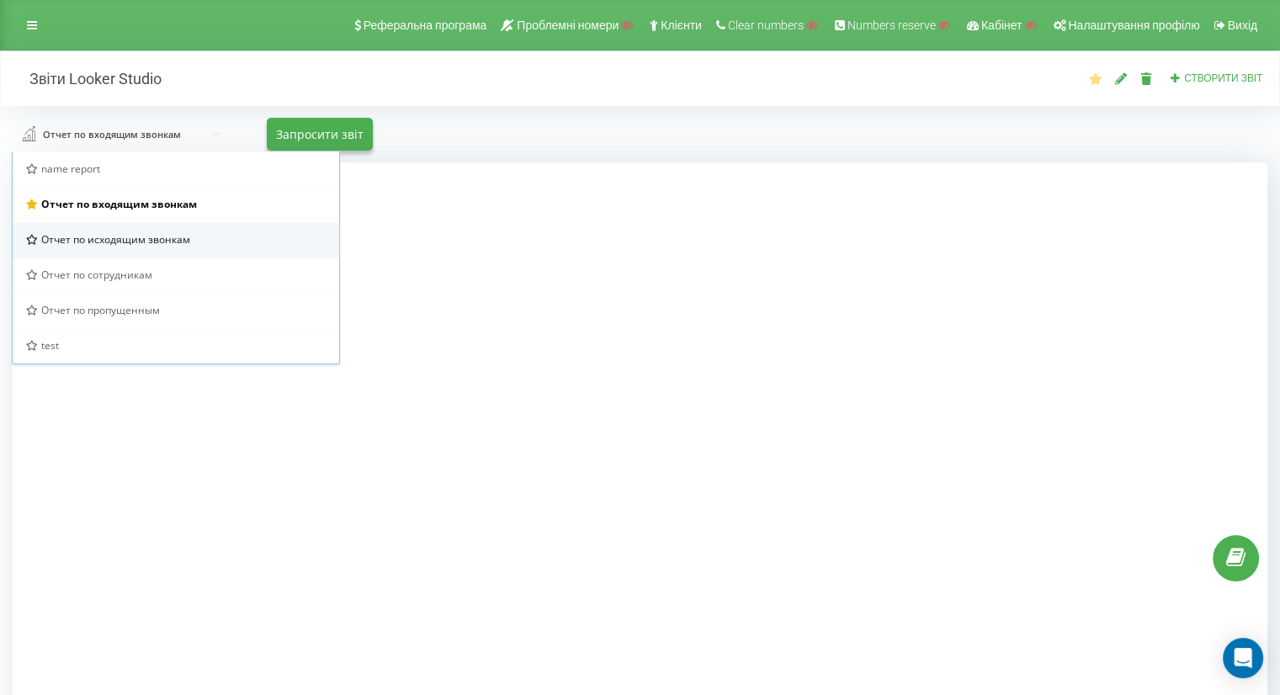
click at [136, 238] on span "Отчет по исходящим звонкам" at bounding box center [115, 239] width 149 height 14
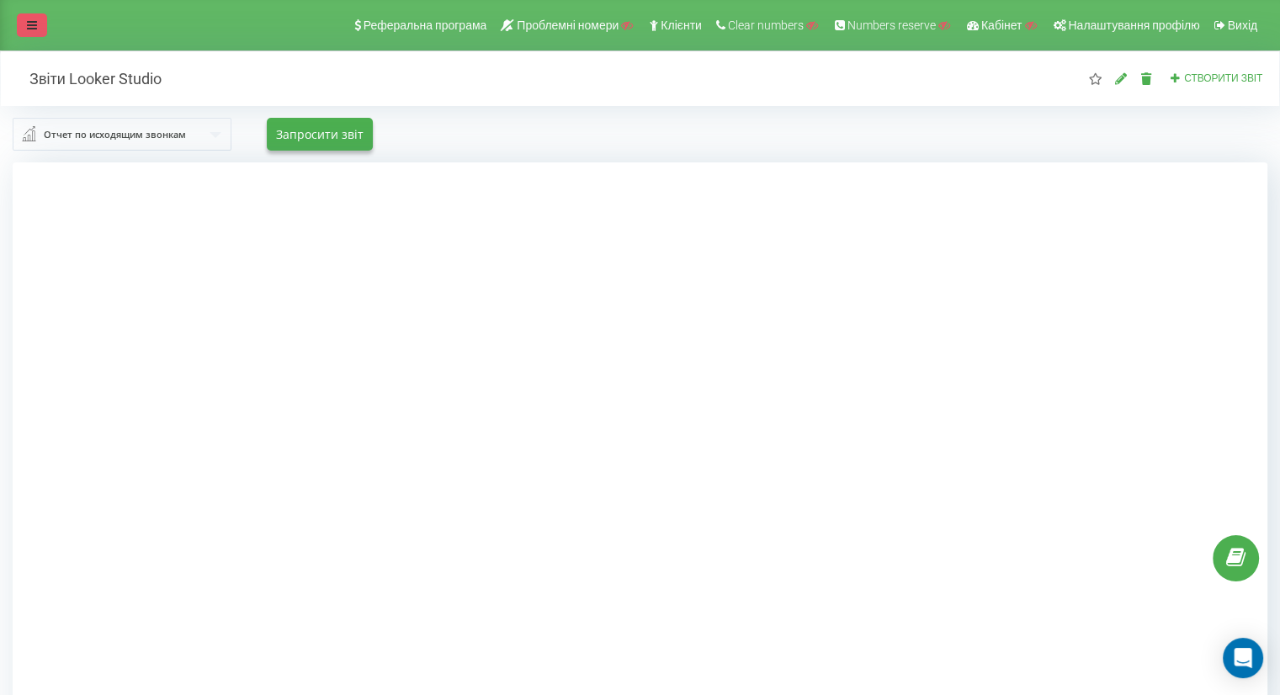
click at [38, 20] on link at bounding box center [32, 25] width 30 height 24
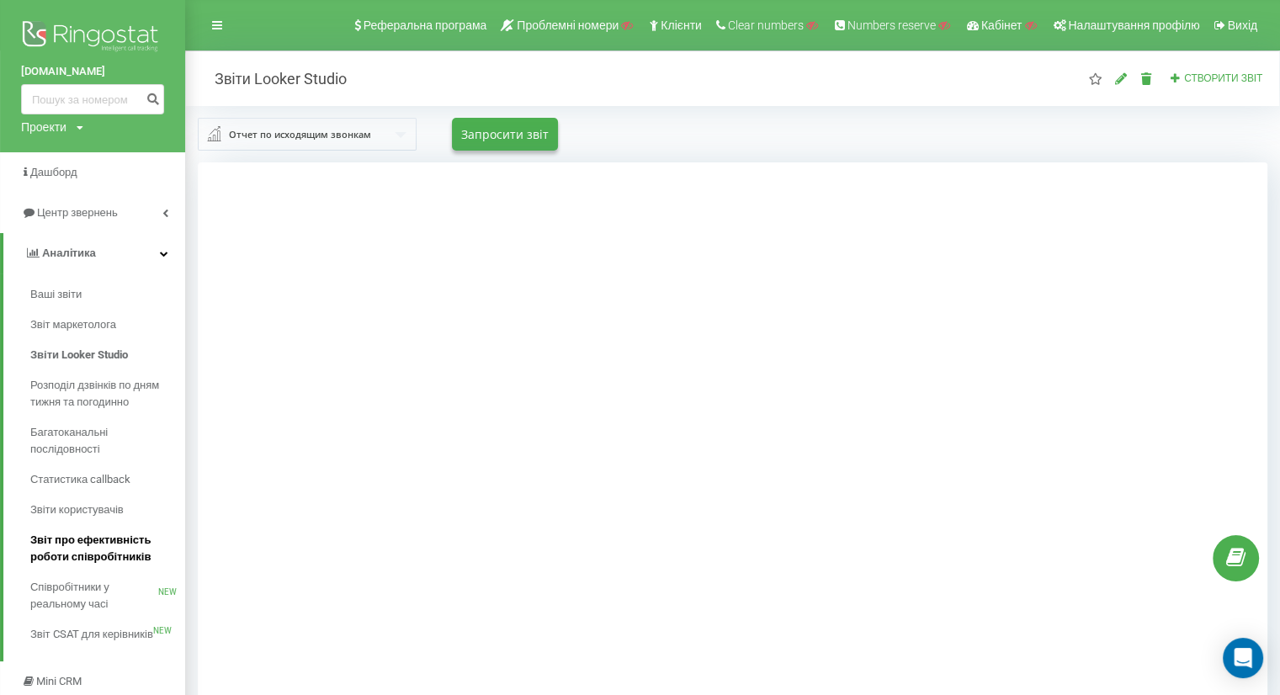
click at [92, 541] on span "Звіт про ефективність роботи співробітників" at bounding box center [103, 549] width 146 height 34
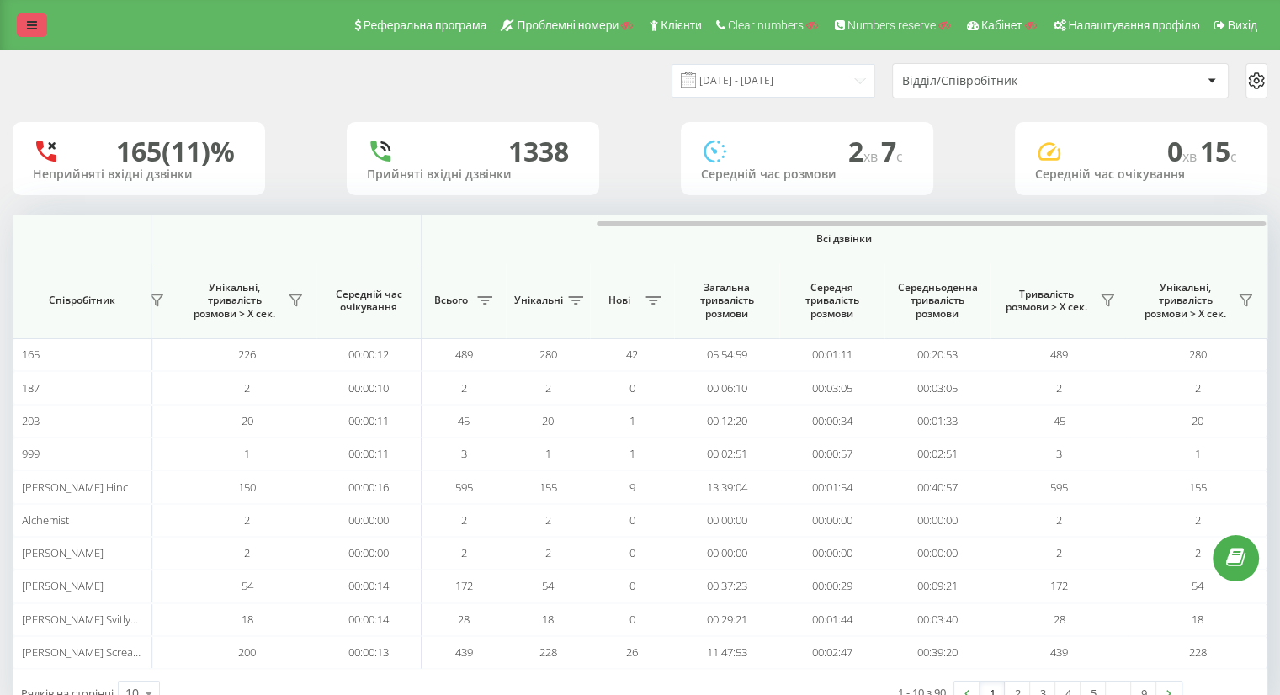
click at [32, 24] on icon at bounding box center [32, 25] width 10 height 12
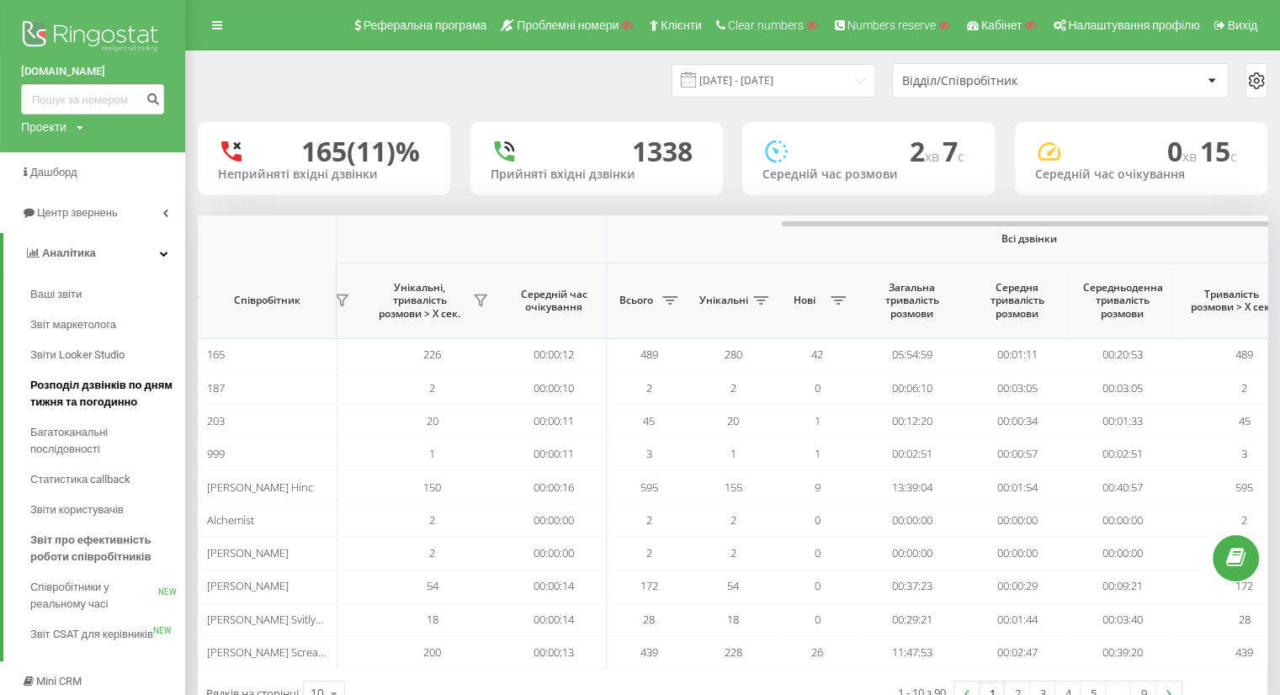
click at [104, 382] on span "Розподіл дзвінків по дням тижня та погодинно" at bounding box center [103, 394] width 146 height 34
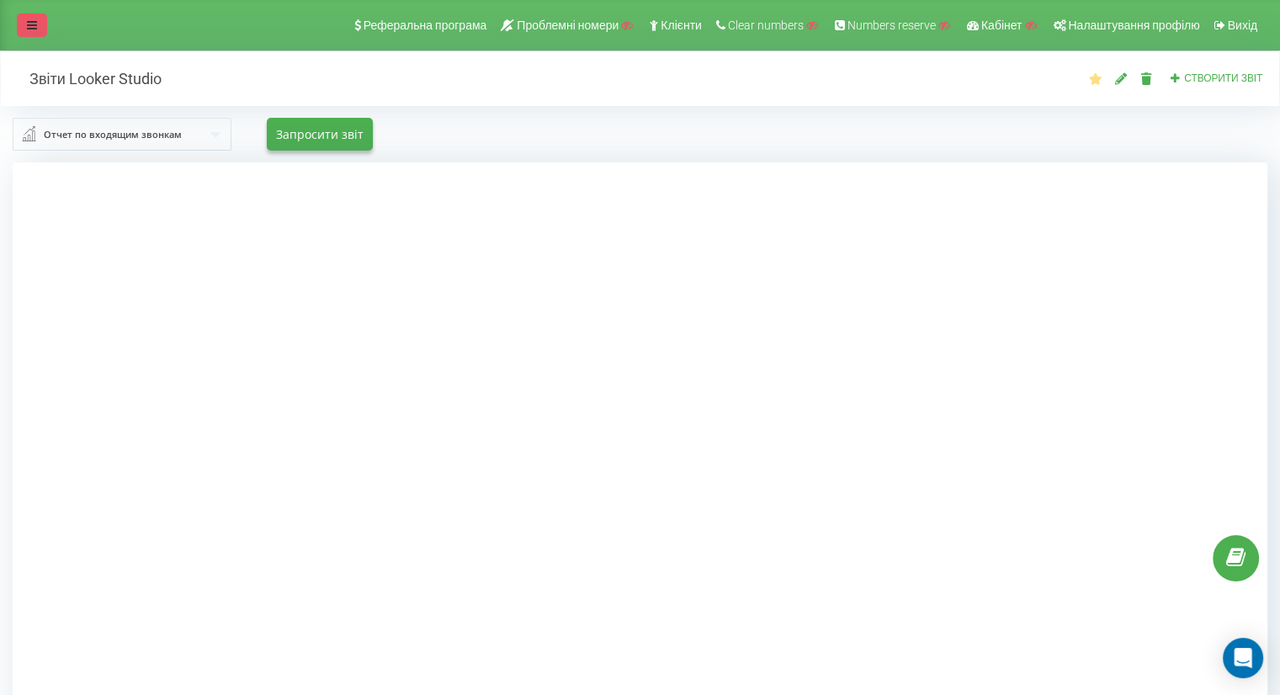
click at [28, 19] on icon at bounding box center [32, 25] width 10 height 12
